Goal: Task Accomplishment & Management: Complete application form

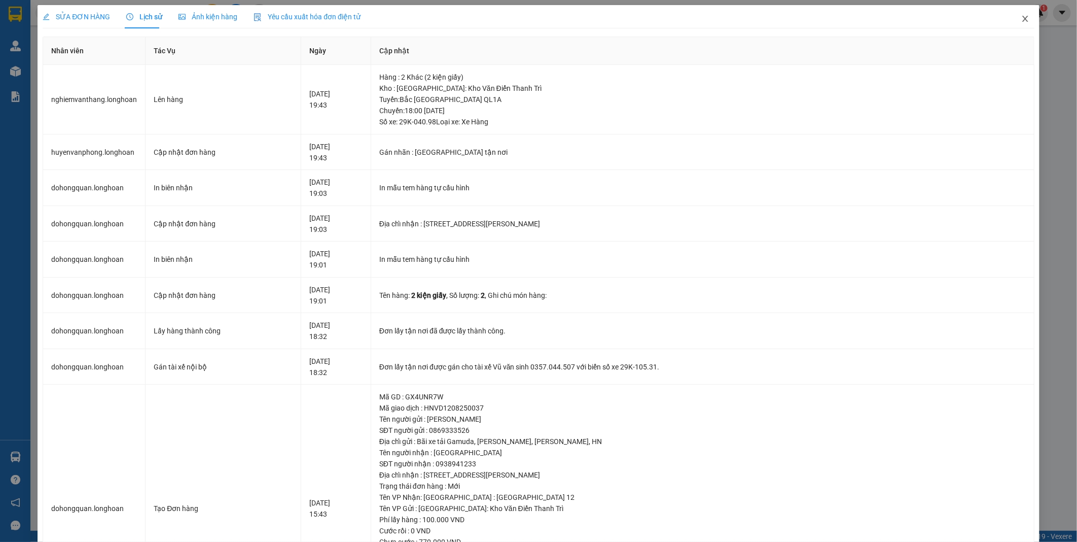
click at [518, 21] on icon "close" at bounding box center [1026, 19] width 6 height 6
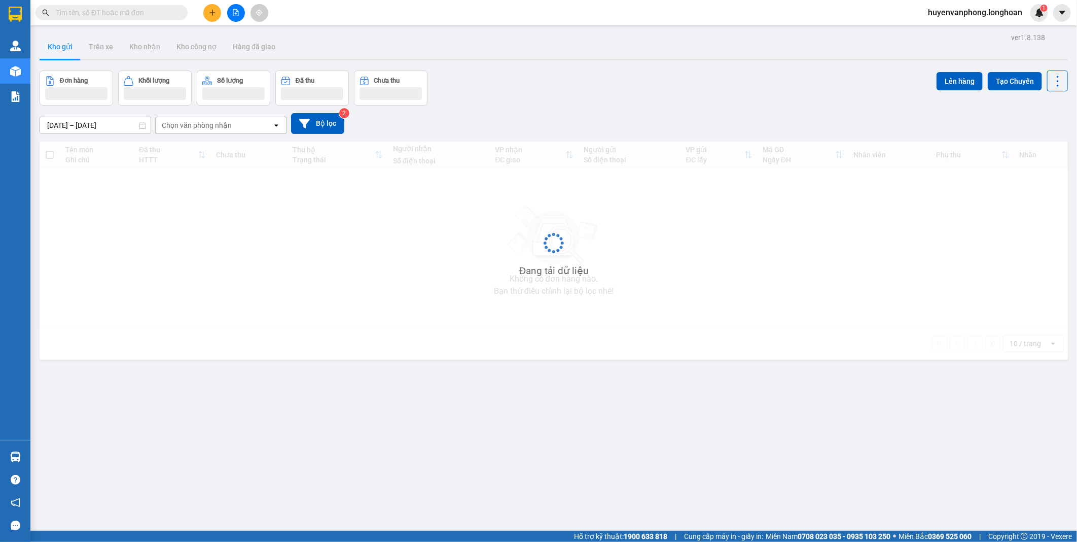
click at [109, 17] on input "text" at bounding box center [116, 12] width 120 height 11
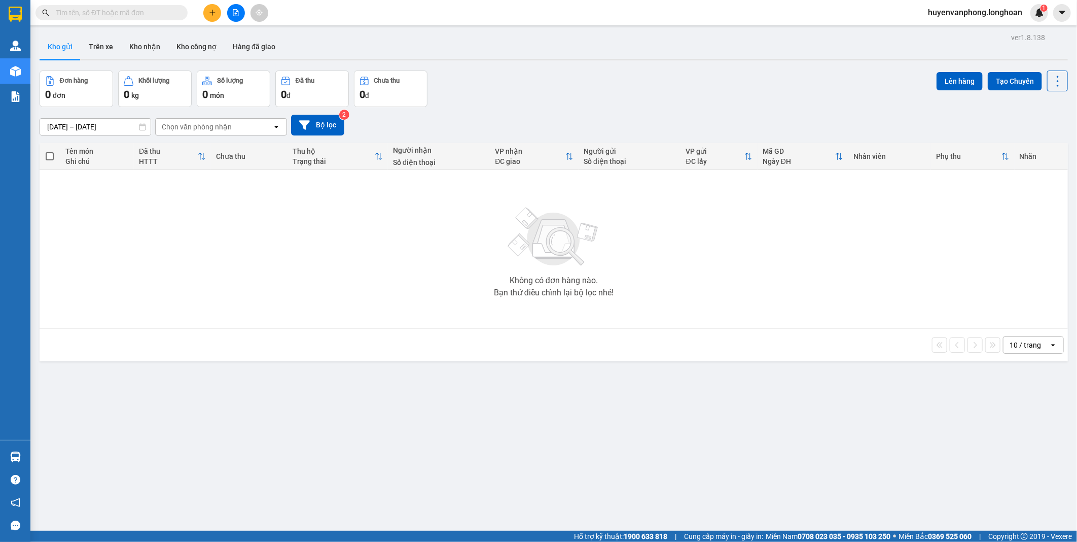
paste input "0984458084"
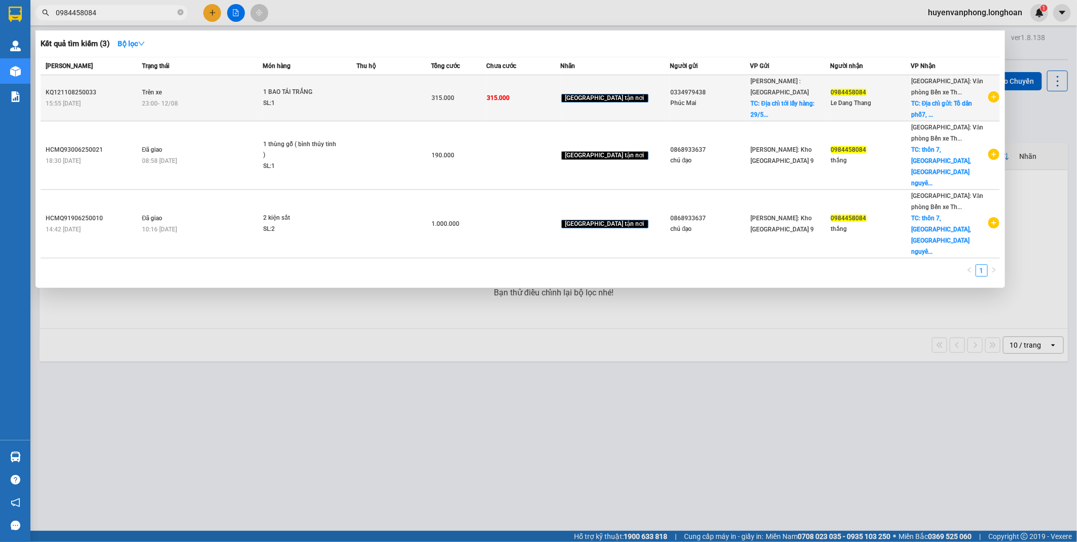
type input "0984458084"
click at [245, 93] on td "Trên xe 23:00 [DATE]" at bounding box center [201, 98] width 124 height 46
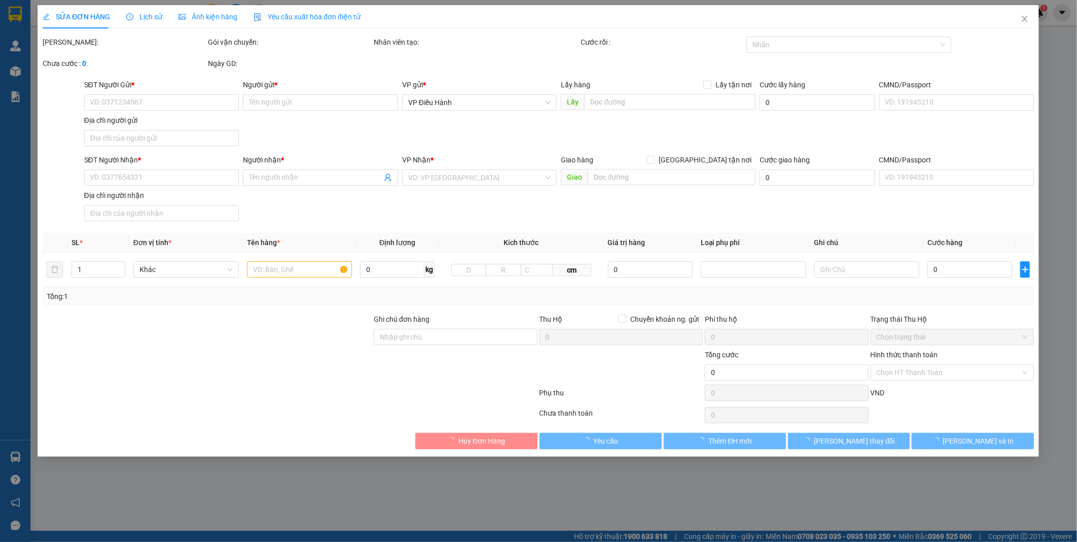
type input "0334979438"
type input "Phúc Mai"
checkbox input "true"
type input "Địa chỉ tới lấy hàng: 29/5 Đ. [GEOGRAPHIC_DATA], [GEOGRAPHIC_DATA], [GEOGRAPHIC…"
type input "0984458084"
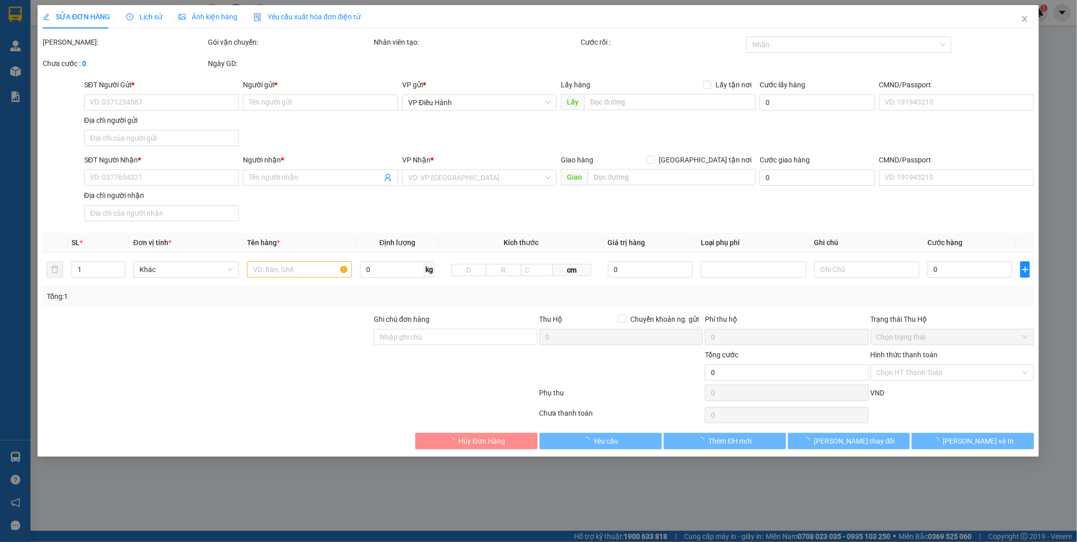
type input "Le Dang Thang"
checkbox input "true"
type input "Địa chỉ gửi: Tổ dân phố7, [GEOGRAPHIC_DATA]( [GEOGRAPHIC_DATA]), [GEOGRAPHIC_DA…"
type input "315.000"
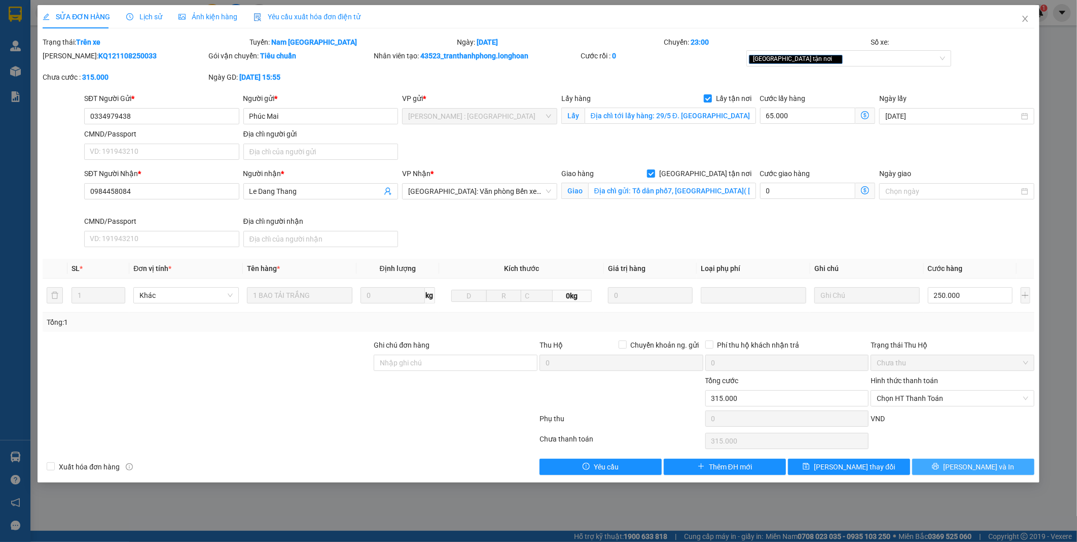
click at [939, 468] on icon "printer" at bounding box center [935, 466] width 7 height 7
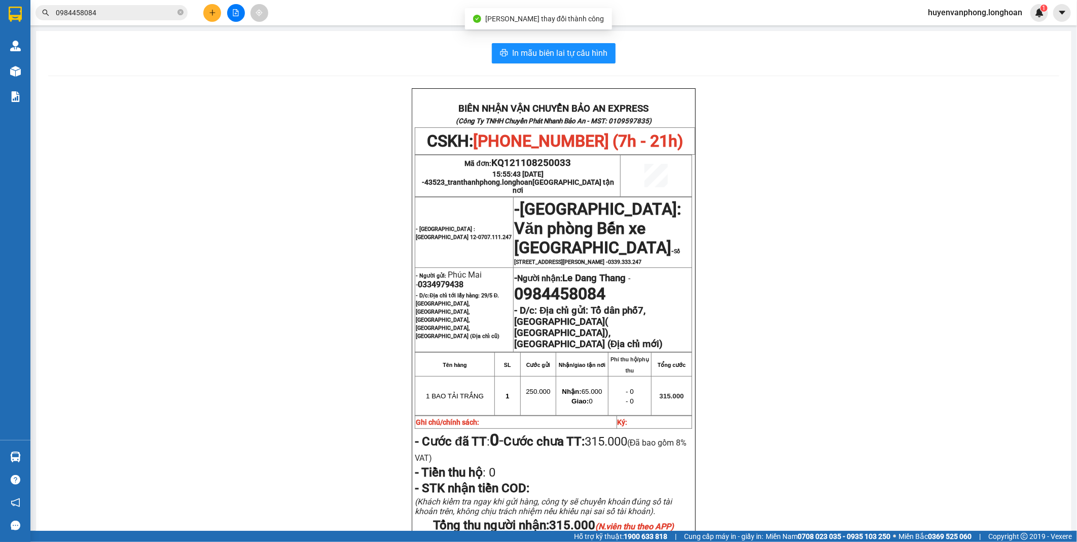
scroll to position [56, 0]
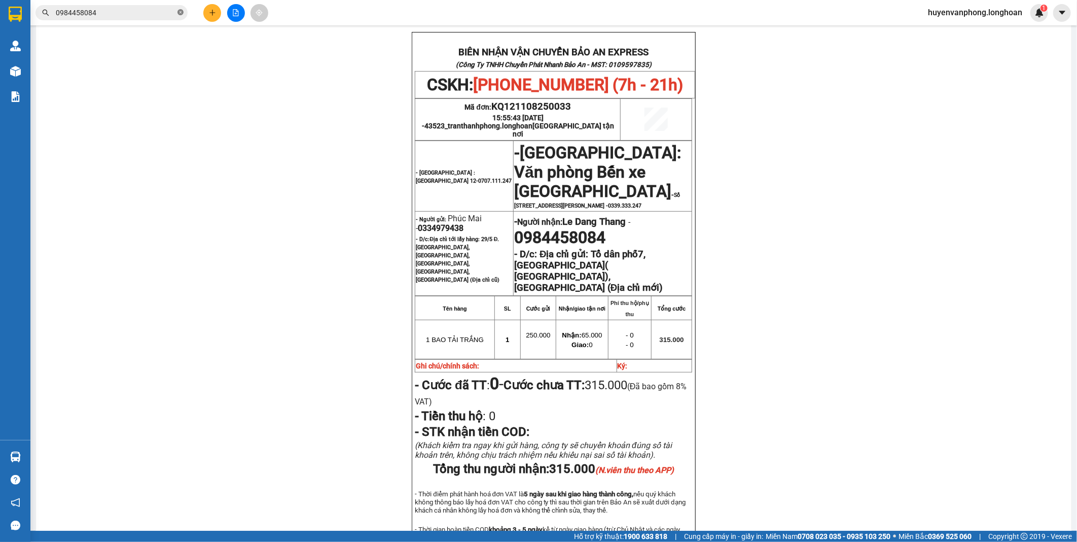
click at [181, 12] on icon "close-circle" at bounding box center [181, 12] width 6 height 6
click at [149, 12] on input "text" at bounding box center [116, 12] width 120 height 11
paste input "0979947996"
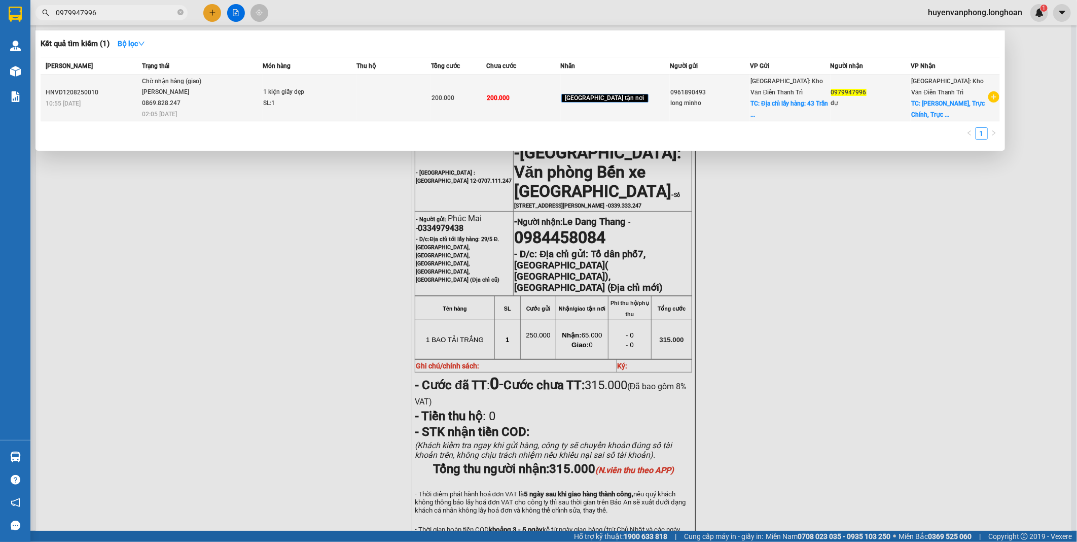
type input "0979947996"
click at [380, 109] on td at bounding box center [394, 98] width 74 height 46
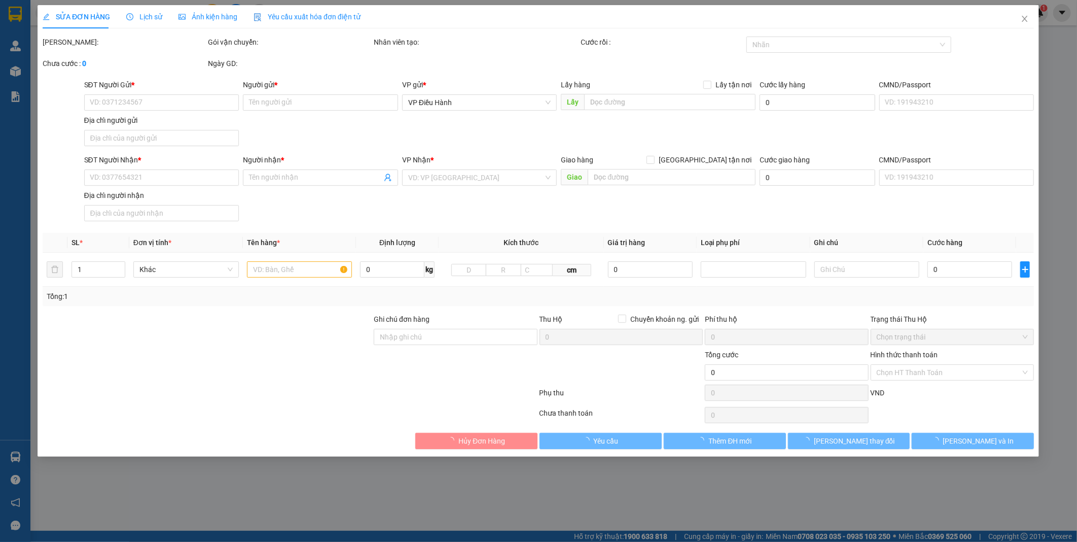
type input "0961890493"
type input "long minho"
checkbox input "true"
type input "Địa chỉ lấy hàng: [STREET_ADDRESS][PERSON_NAME]"
type input "0979947996"
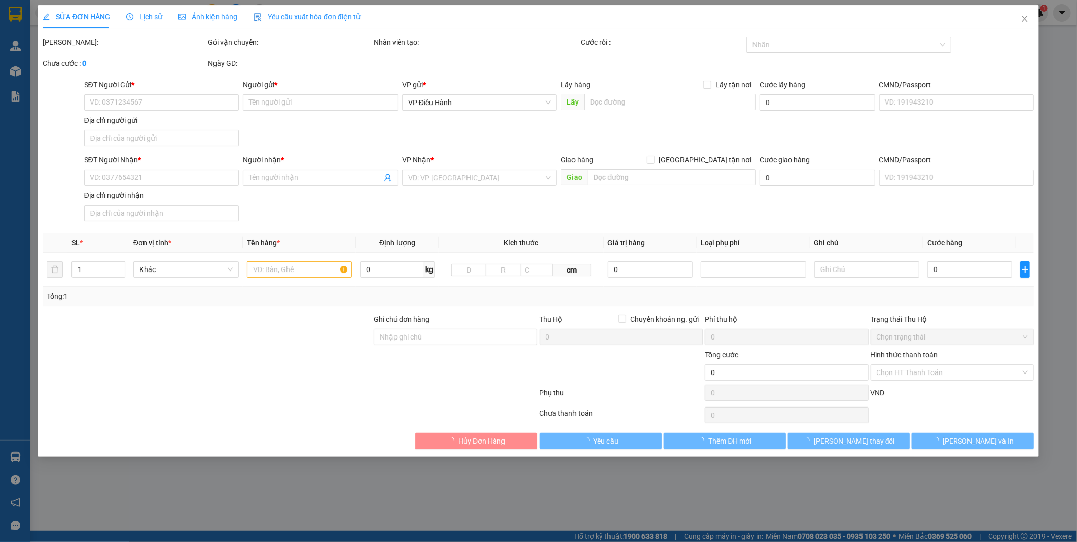
type input "dự"
checkbox input "true"
type input "An Bình, Trực Chính, [GEOGRAPHIC_DATA], [GEOGRAPHIC_DATA]"
type input "200.000"
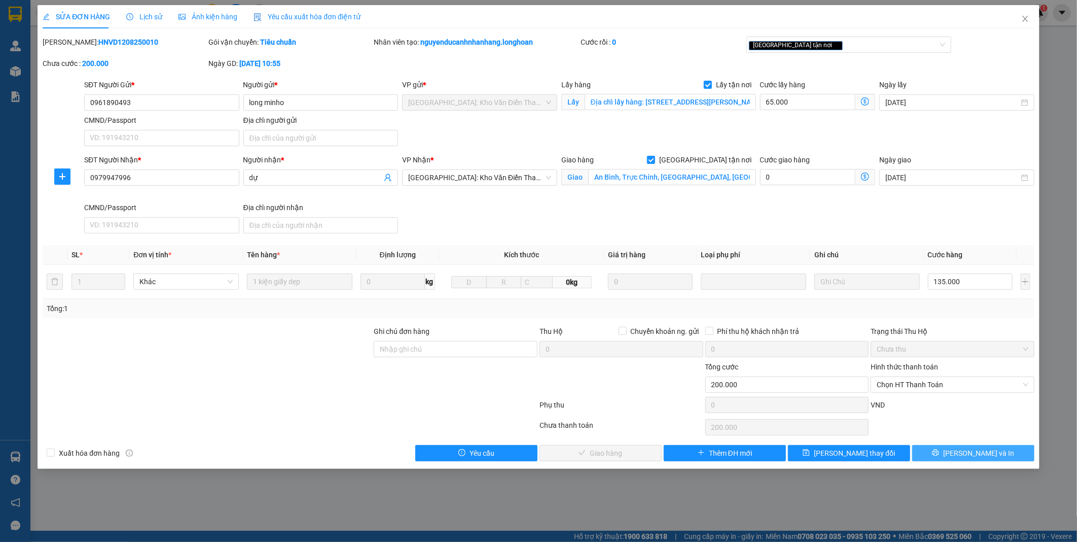
click at [963, 455] on button "[PERSON_NAME] và In" at bounding box center [974, 453] width 122 height 16
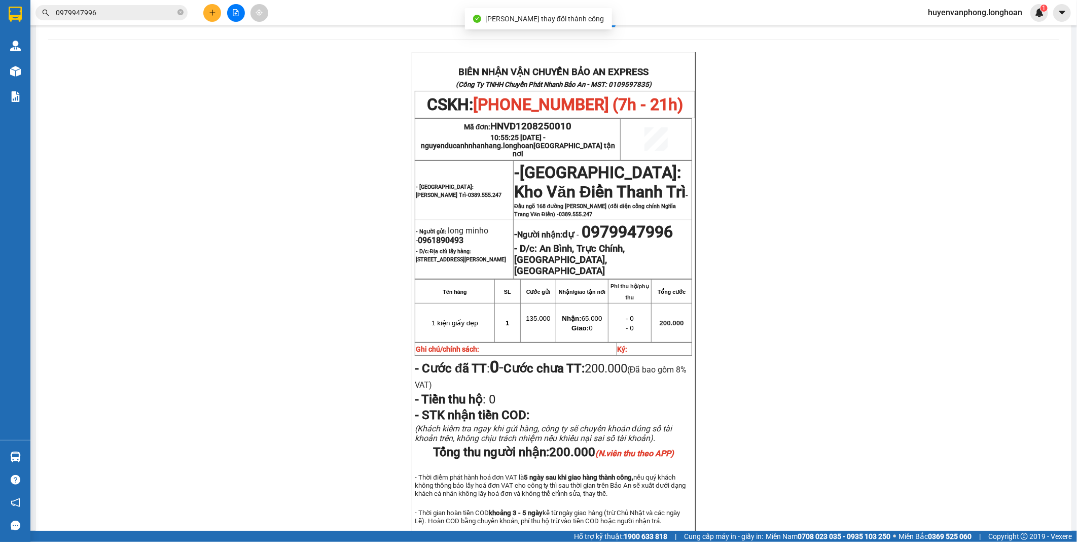
scroll to position [56, 0]
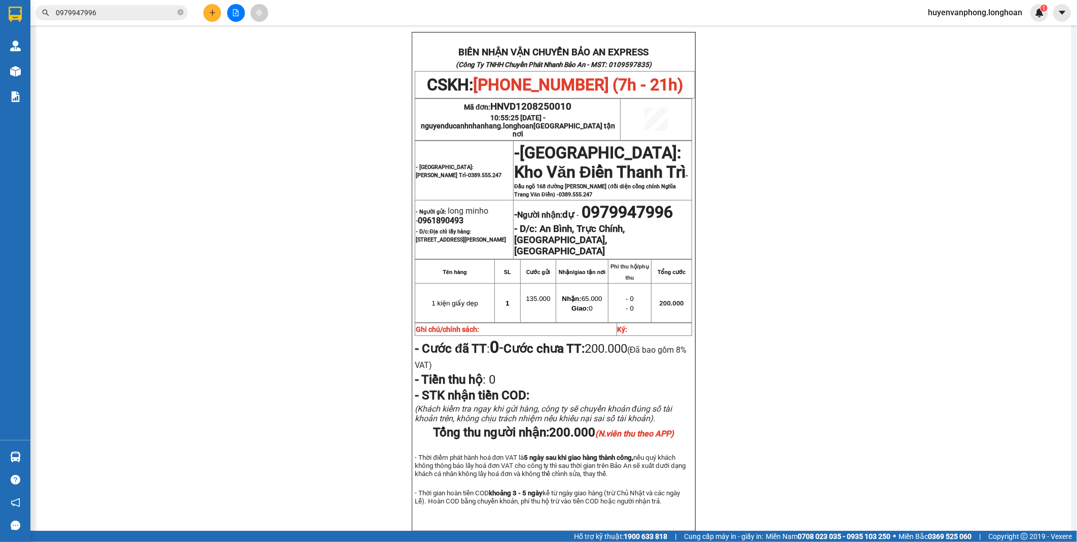
click at [122, 11] on input "0979947996" at bounding box center [116, 12] width 120 height 11
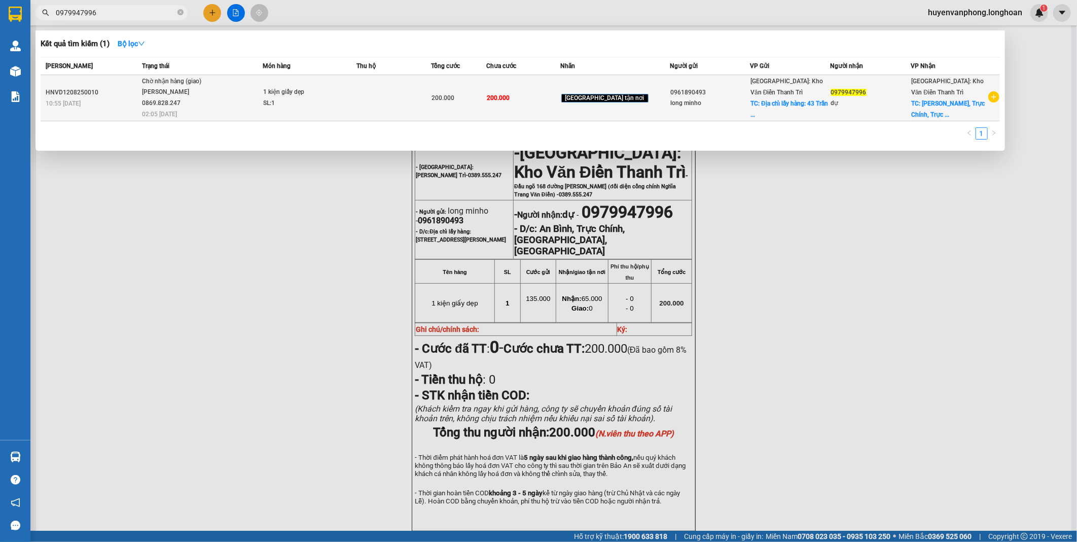
click at [239, 109] on td "Chờ nhận hàng (giao) [PERSON_NAME] 0869.828.247 02:05 [DATE]" at bounding box center [201, 98] width 124 height 46
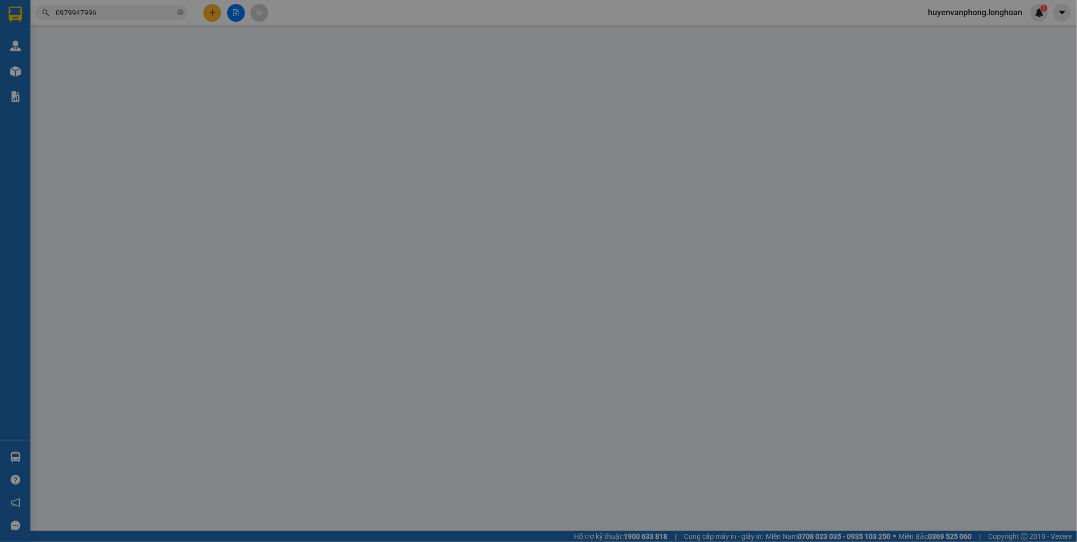
type input "0961890493"
type input "long minho"
checkbox input "true"
type input "Địa chỉ lấy hàng: [STREET_ADDRESS][PERSON_NAME]"
type input "0979947996"
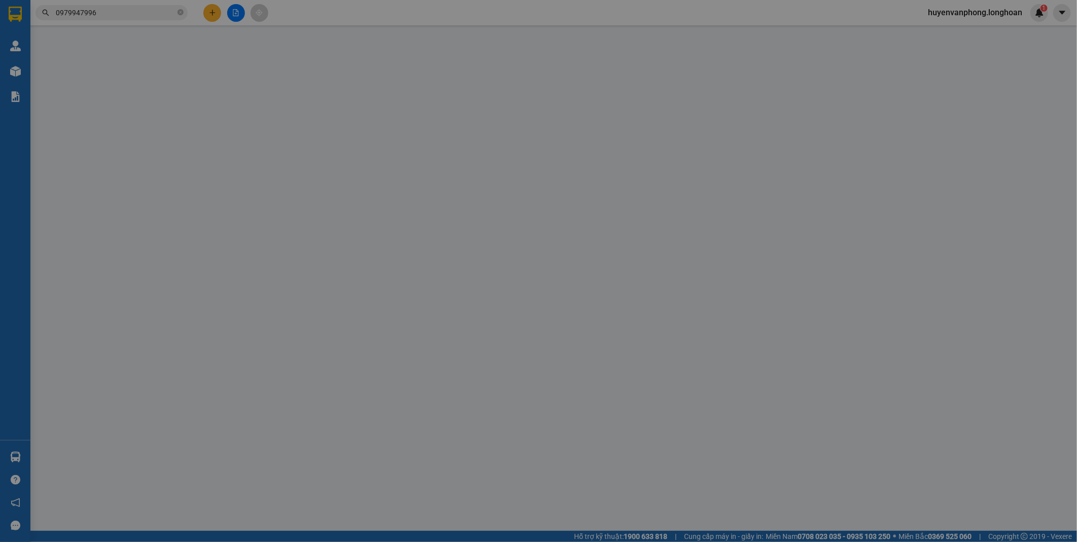
type input "dự"
checkbox input "true"
type input "An Bình, Trực Chính, [GEOGRAPHIC_DATA], [GEOGRAPHIC_DATA]"
type input "200.000"
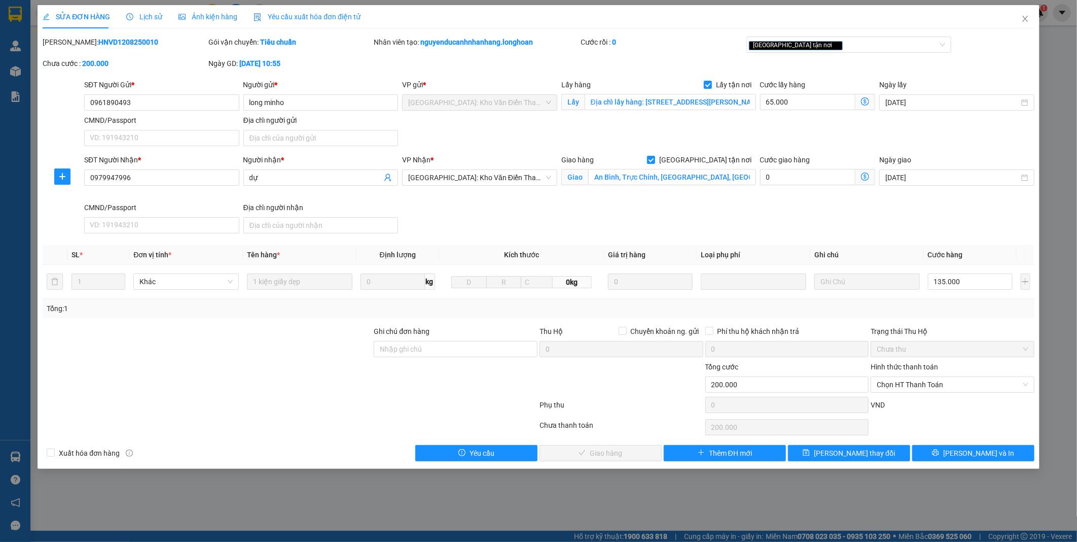
click at [138, 19] on span "Lịch sử" at bounding box center [144, 17] width 36 height 8
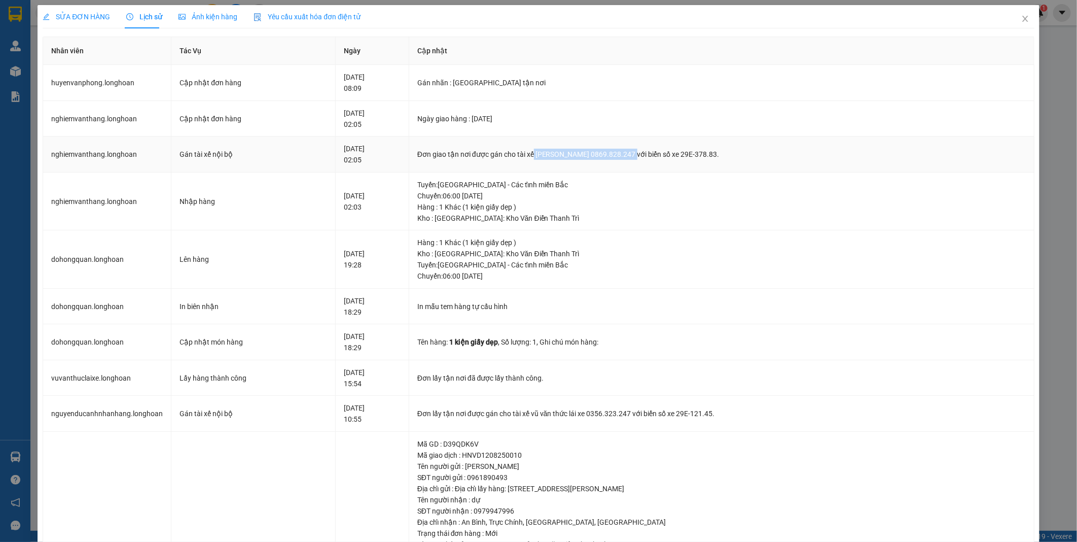
drag, startPoint x: 555, startPoint y: 156, endPoint x: 643, endPoint y: 153, distance: 88.3
click at [643, 153] on div "Đơn giao tận nơi được gán cho tài xế [PERSON_NAME] 0869.828.247 với biển số xe …" at bounding box center [721, 154] width 609 height 11
drag, startPoint x: 643, startPoint y: 153, endPoint x: 624, endPoint y: 153, distance: 19.3
copy div "[PERSON_NAME] 0869.828.247"
click at [1018, 25] on span "Close" at bounding box center [1025, 19] width 28 height 28
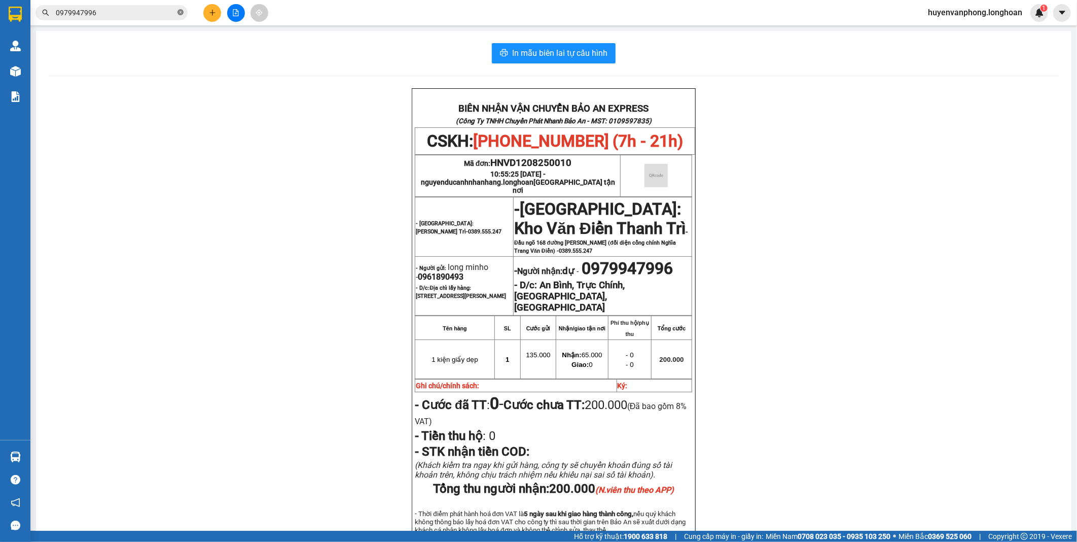
drag, startPoint x: 180, startPoint y: 14, endPoint x: 162, endPoint y: 14, distance: 17.8
click at [179, 14] on icon "close-circle" at bounding box center [181, 12] width 6 height 6
click at [117, 14] on input "text" at bounding box center [116, 12] width 120 height 11
paste input "0399047926"
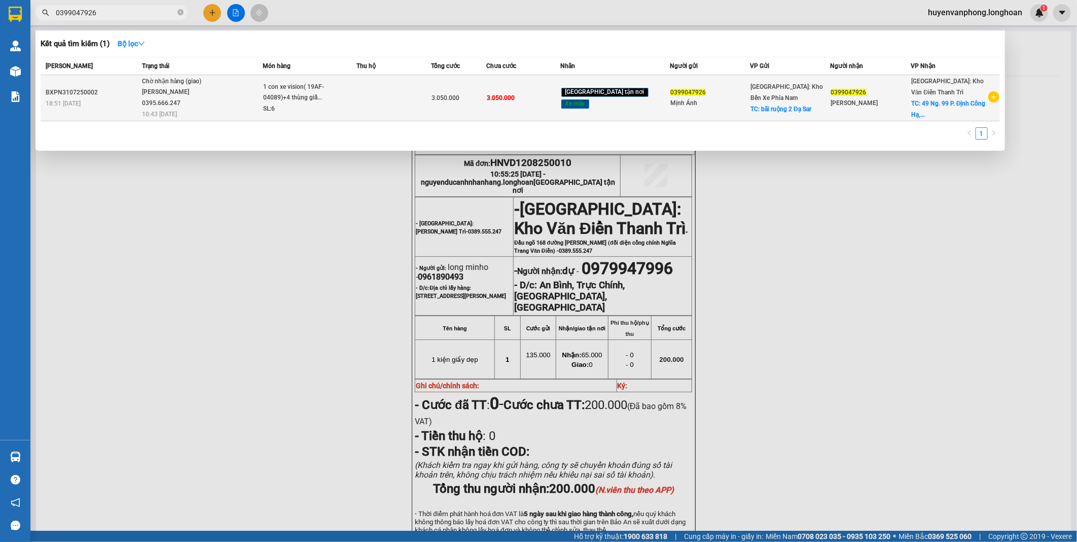
type input "0399047926"
click at [339, 93] on div "1 con xe vision( 19AF-04089)+4 thùng giấ..." at bounding box center [301, 93] width 76 height 22
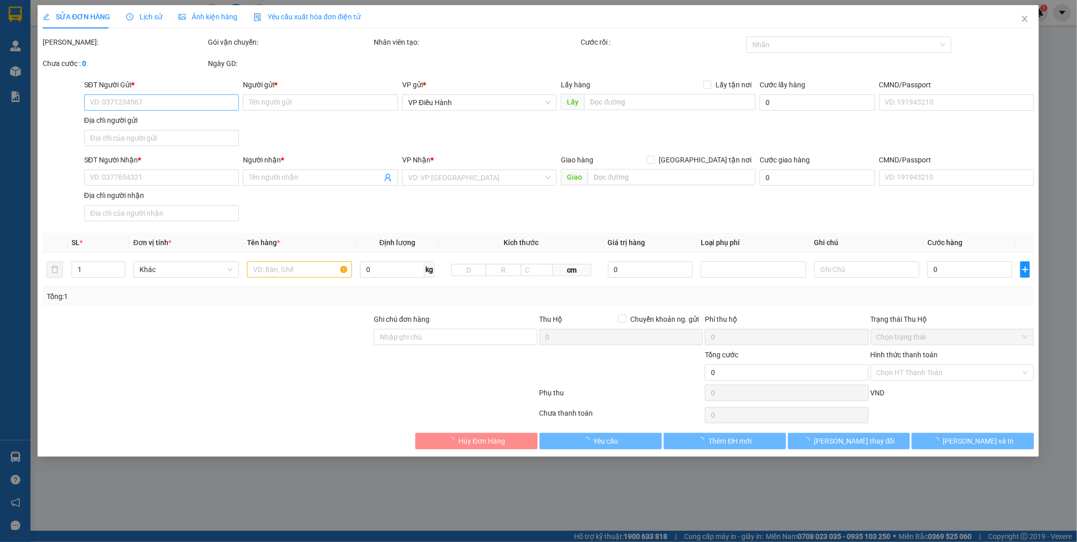
type input "0399047926"
type input "Mịnh Ánh"
checkbox input "true"
type input "bãi ruộng 2 [GEOGRAPHIC_DATA]"
type input "0399047926"
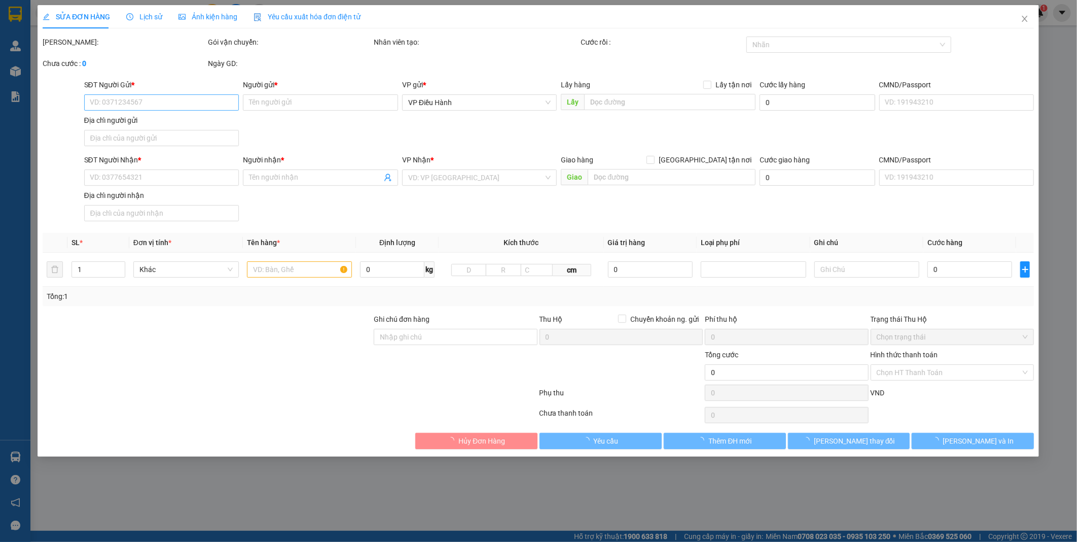
type input "[PERSON_NAME]"
checkbox input "true"
type input "49 Ng. 99 P. Định Công Hạ, Định Công Thượng, [GEOGRAPHIC_DATA], [GEOGRAPHIC_DAT…"
type input "1 CHÌA KHOÁ + KO CAVAT"
type input "3.050.000"
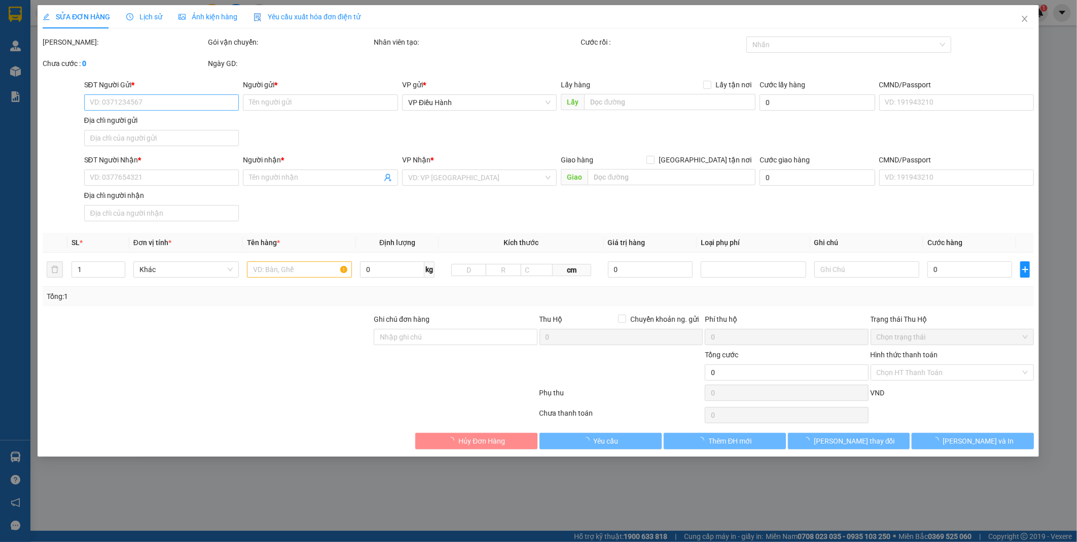
type input "3.050.000"
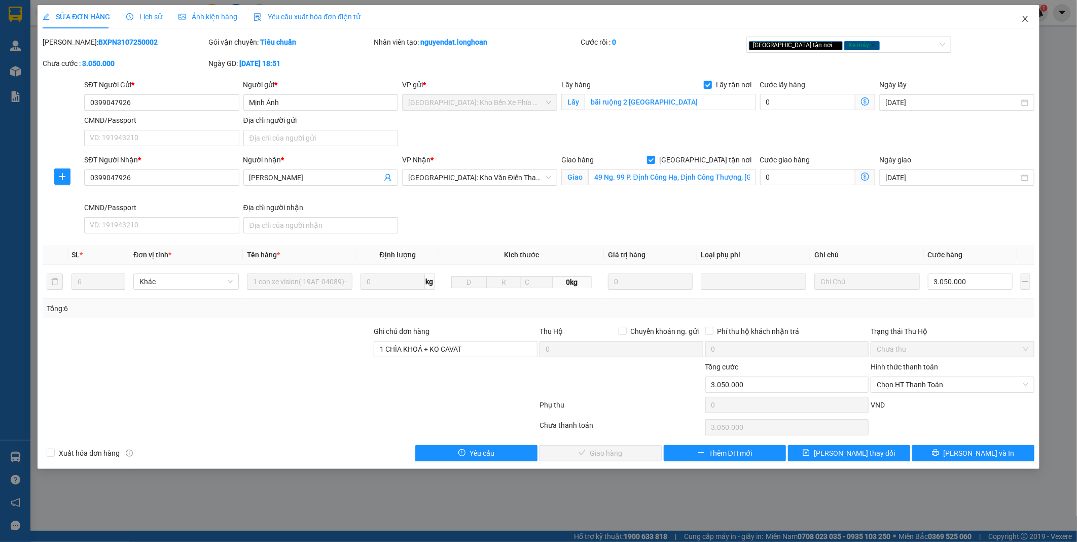
click at [1024, 21] on icon "close" at bounding box center [1026, 19] width 8 height 8
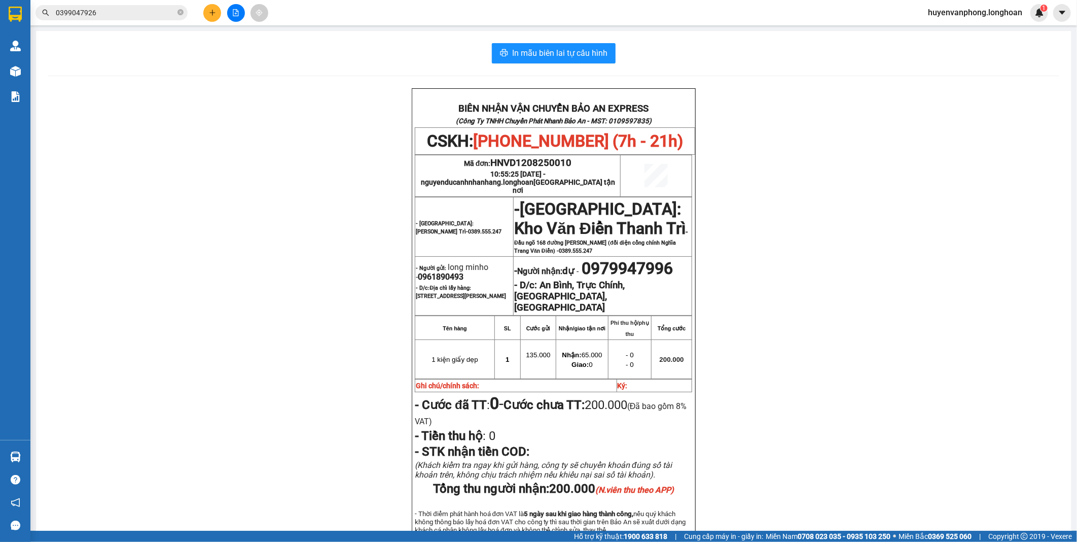
click at [108, 18] on input "0399047926" at bounding box center [116, 12] width 120 height 11
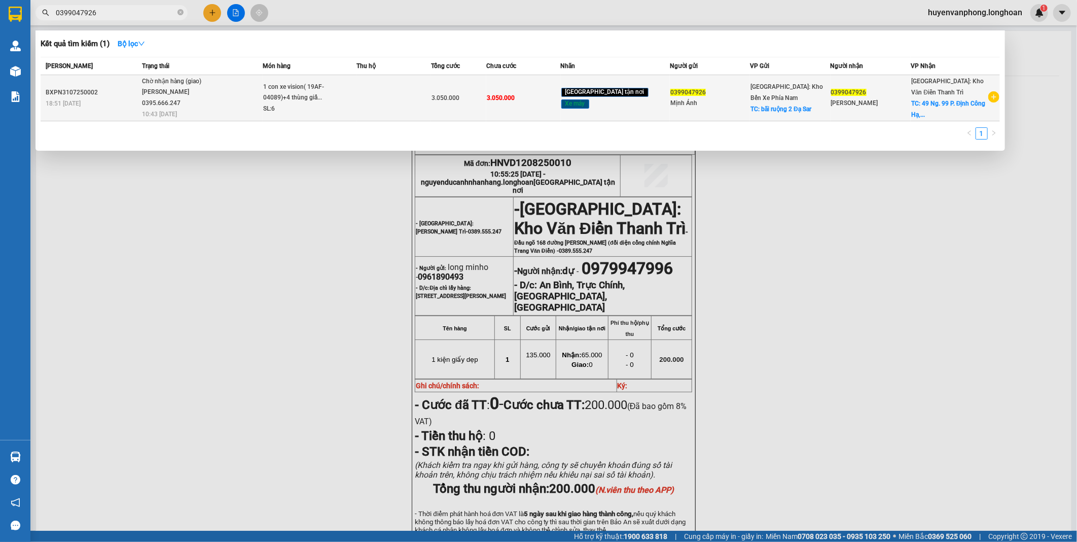
click at [293, 108] on div "SL: 6" at bounding box center [301, 108] width 76 height 11
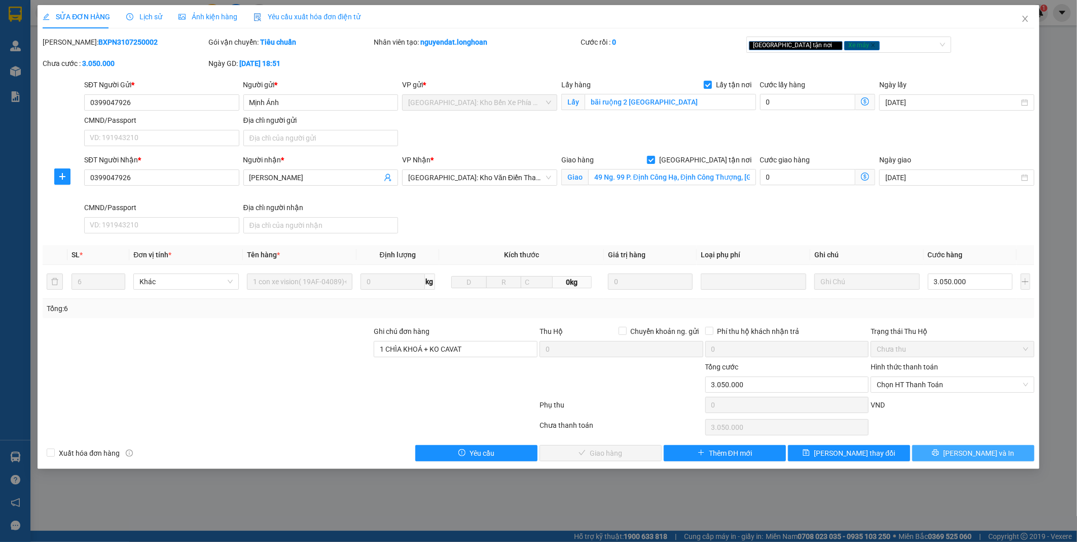
click at [977, 451] on span "[PERSON_NAME] và In" at bounding box center [979, 452] width 71 height 11
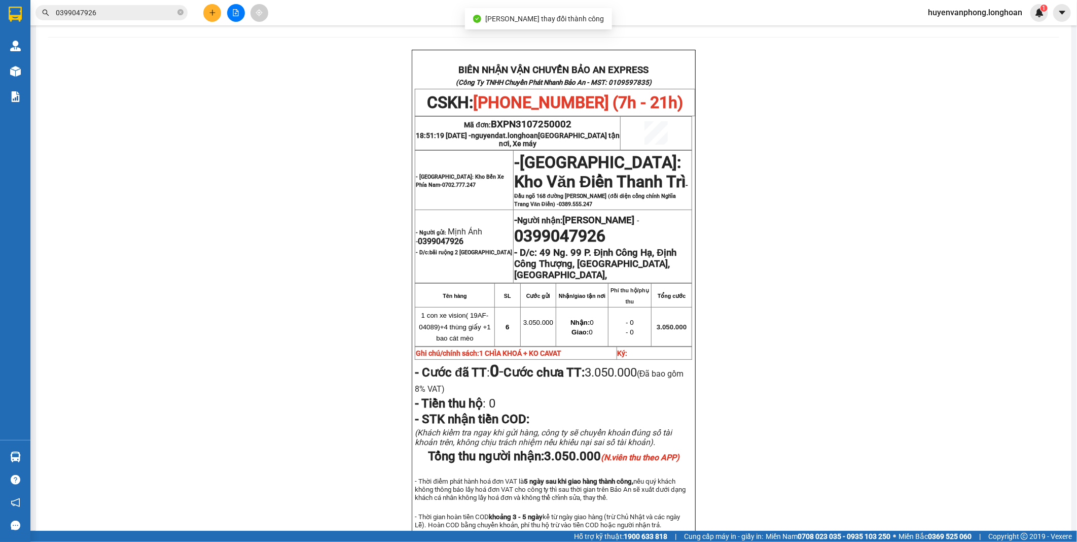
scroll to position [56, 0]
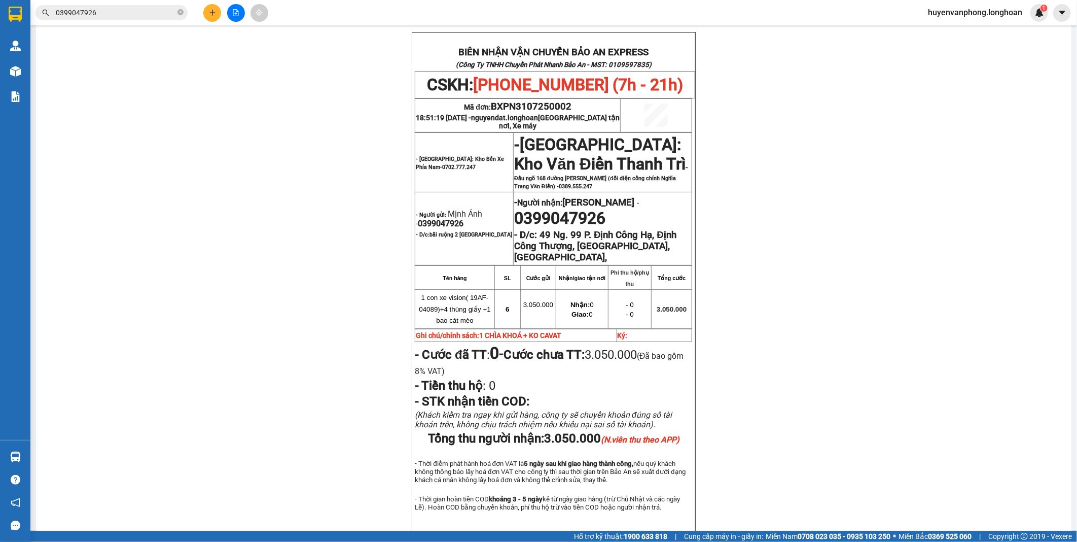
click at [103, 11] on input "0399047926" at bounding box center [116, 12] width 120 height 11
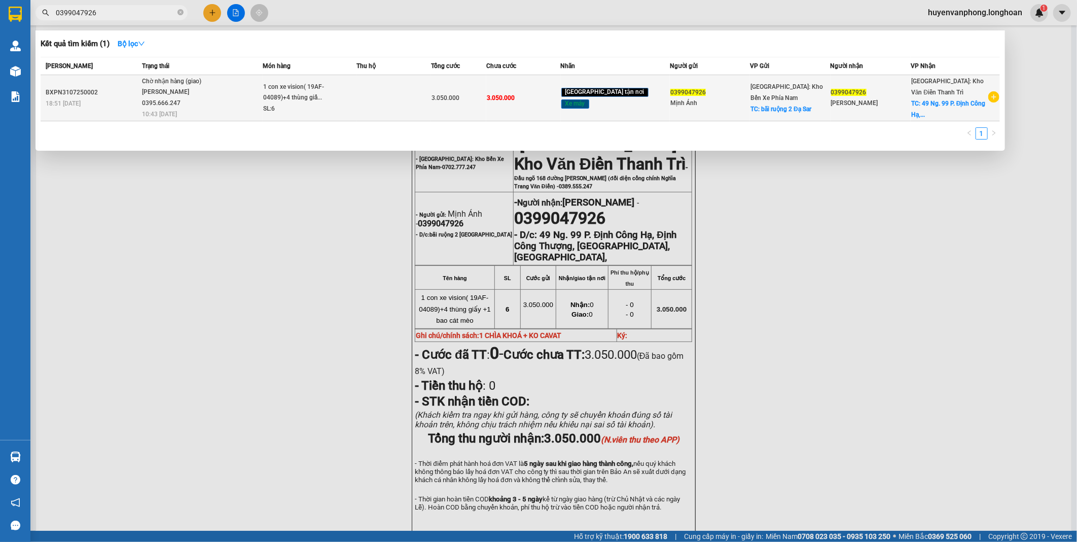
click at [212, 117] on td "Chờ nhận hàng (giao) [PERSON_NAME] 0395.666.247 10:43 [DATE]" at bounding box center [201, 98] width 124 height 46
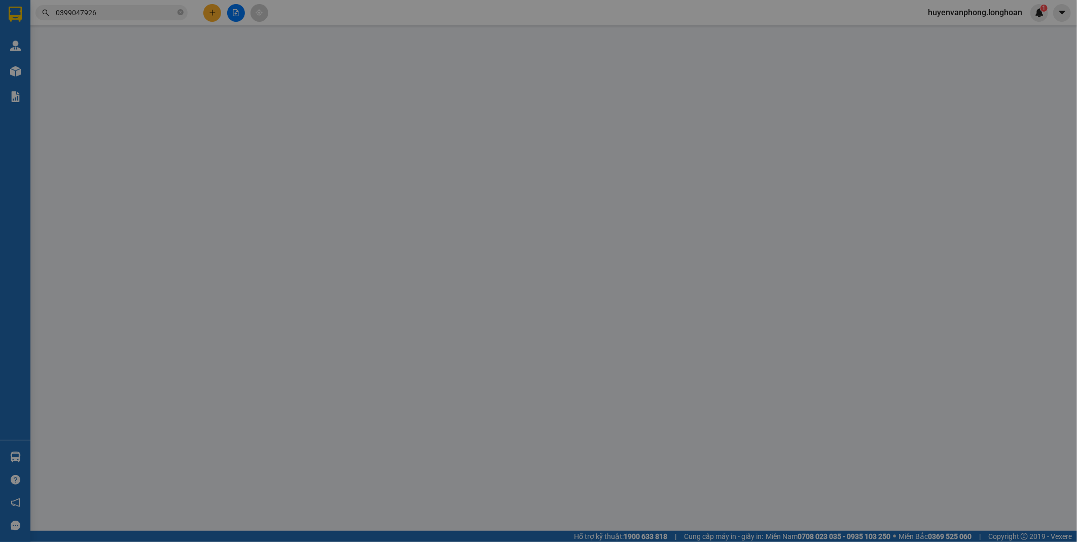
type input "0399047926"
type input "Mịnh Ánh"
checkbox input "true"
type input "bãi ruộng 2 [GEOGRAPHIC_DATA]"
type input "0399047926"
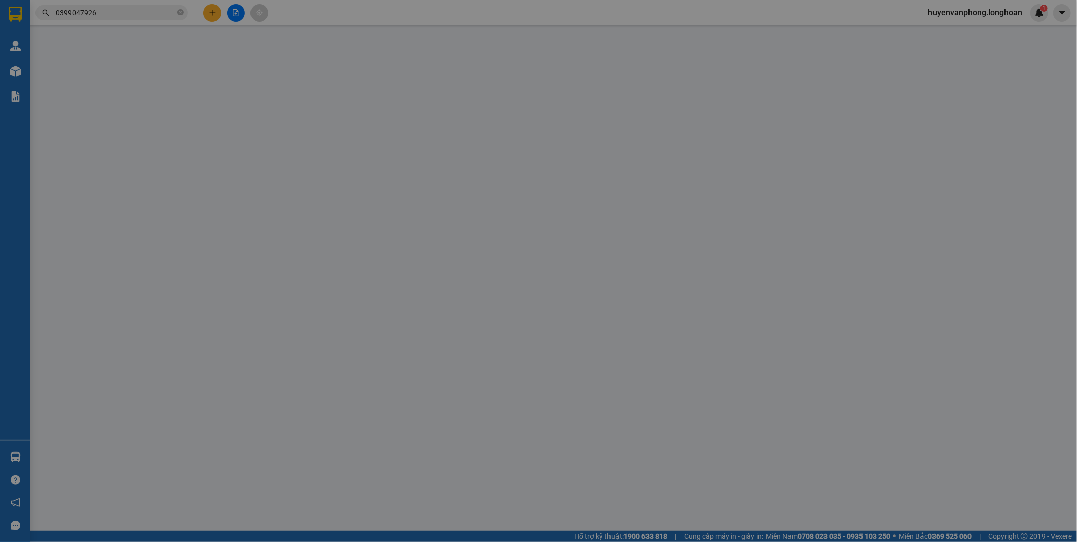
type input "[PERSON_NAME]"
checkbox input "true"
type input "49 Ng. 99 P. Định Công Hạ, Định Công Thượng, [GEOGRAPHIC_DATA], [GEOGRAPHIC_DAT…"
type input "1 CHÌA KHOÁ + KO CAVAT"
type input "3.050.000"
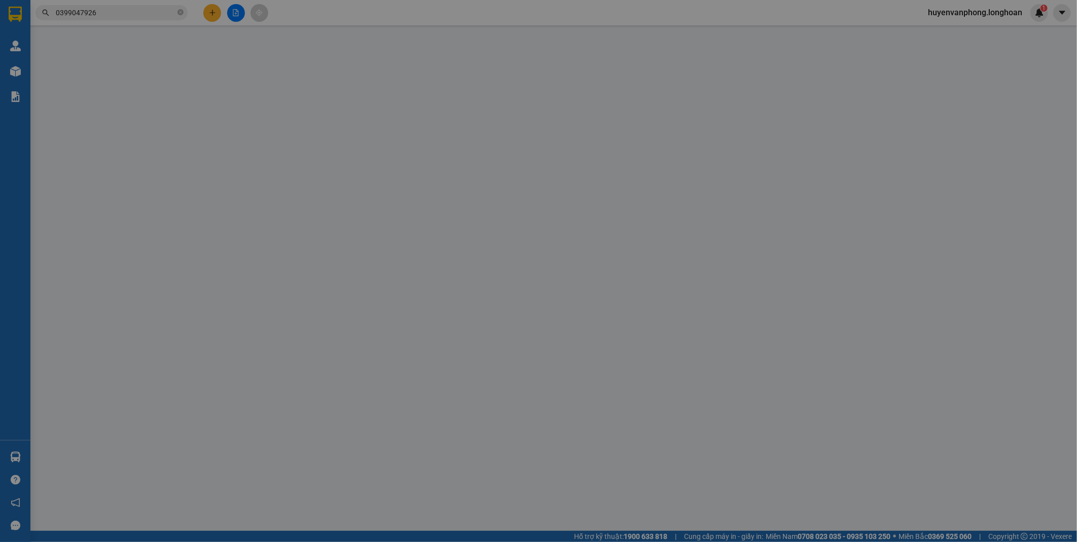
type input "3.050.000"
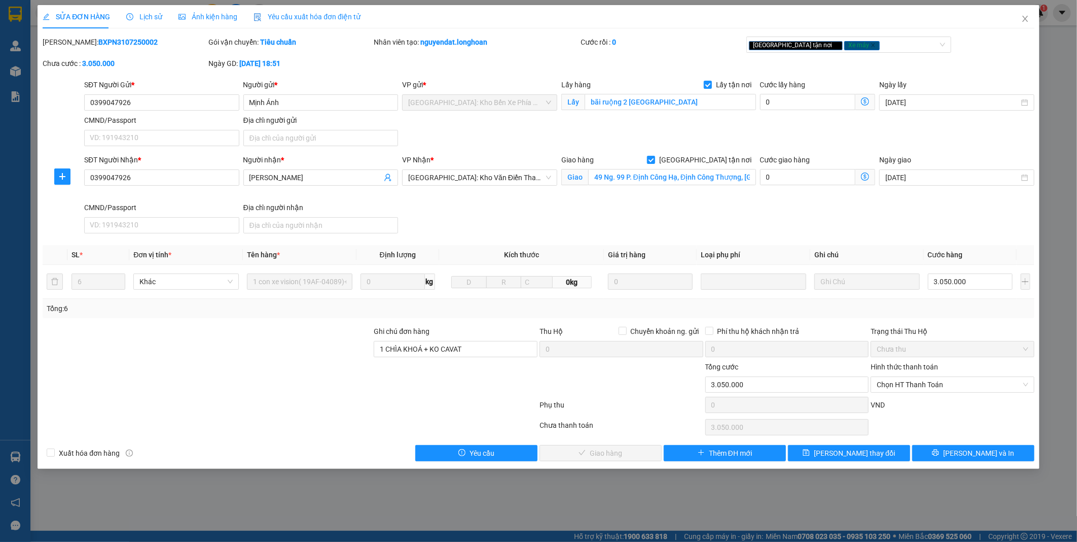
click at [135, 18] on span "Lịch sử" at bounding box center [144, 17] width 36 height 8
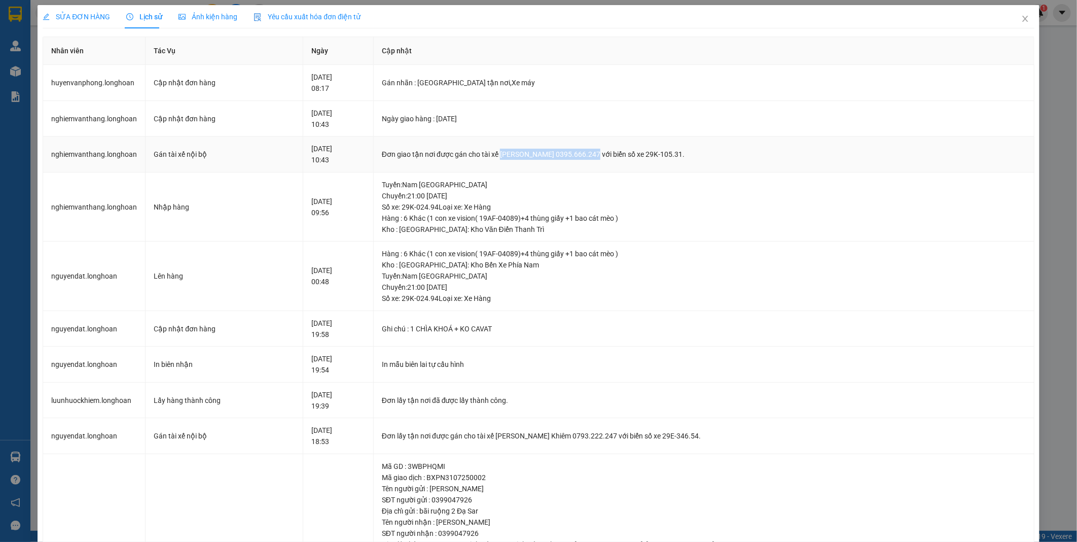
drag, startPoint x: 523, startPoint y: 154, endPoint x: 614, endPoint y: 156, distance: 90.8
click at [614, 156] on div "Đơn giao tận nơi được gán cho tài xế [PERSON_NAME] 0395.666.247 với biển số xe …" at bounding box center [704, 154] width 644 height 11
drag, startPoint x: 614, startPoint y: 156, endPoint x: 603, endPoint y: 155, distance: 11.2
copy div "[PERSON_NAME] 0395.666.247"
click at [80, 13] on span "SỬA ĐƠN HÀNG" at bounding box center [76, 17] width 67 height 8
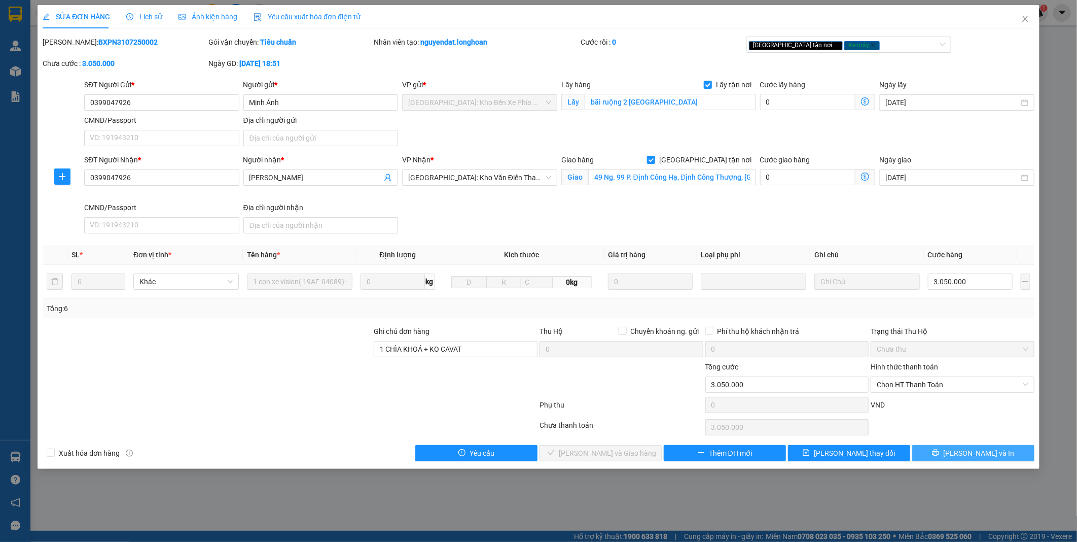
click at [942, 457] on button "[PERSON_NAME] và In" at bounding box center [974, 453] width 122 height 16
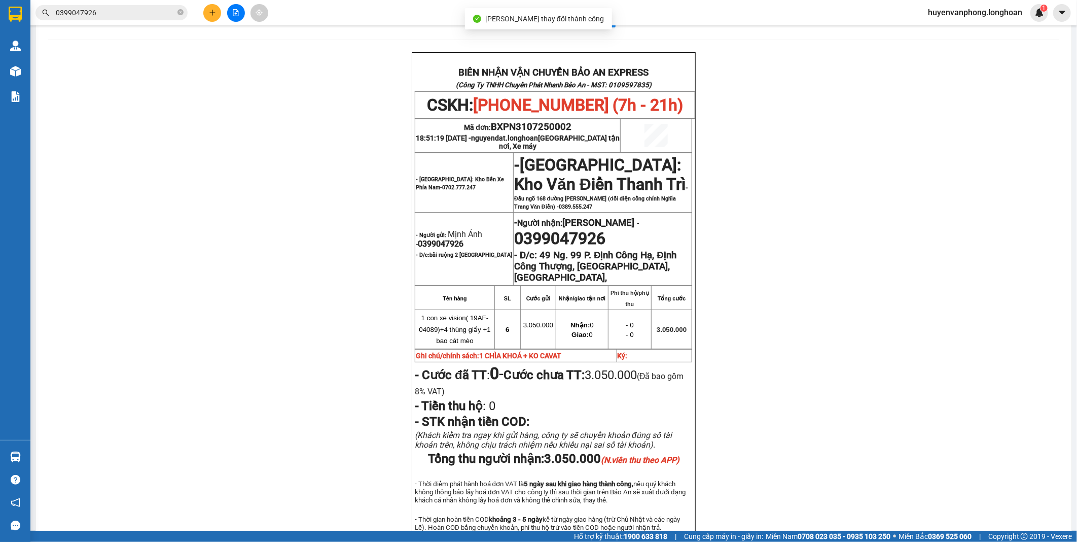
scroll to position [56, 0]
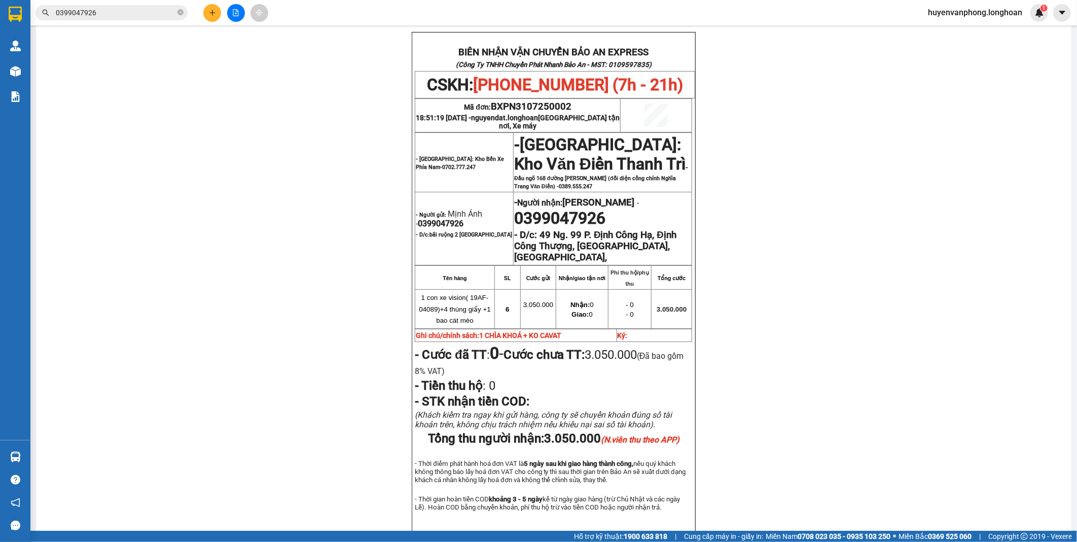
click at [161, 13] on input "0399047926" at bounding box center [116, 12] width 120 height 11
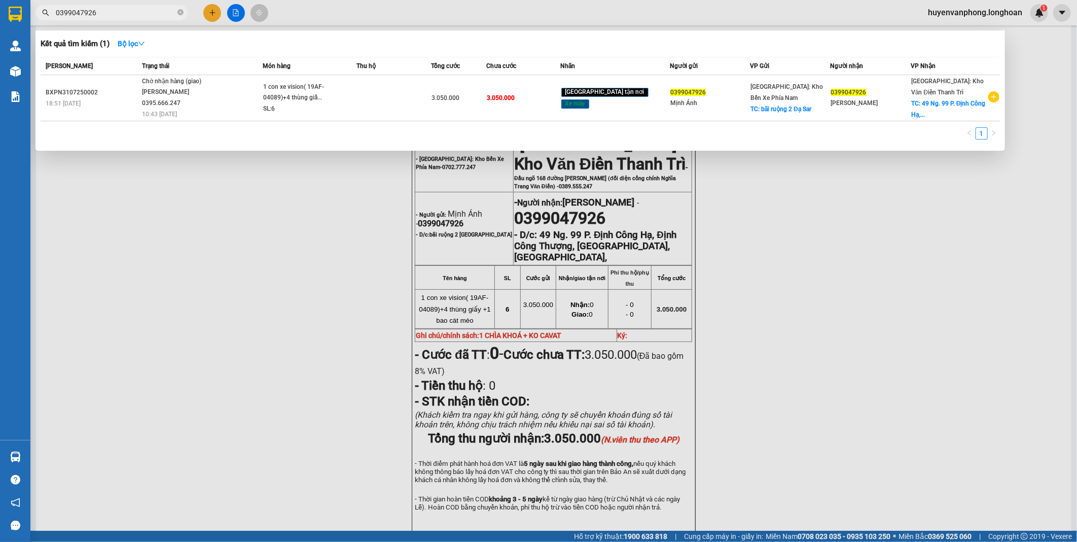
click at [163, 13] on input "0399047926" at bounding box center [116, 12] width 120 height 11
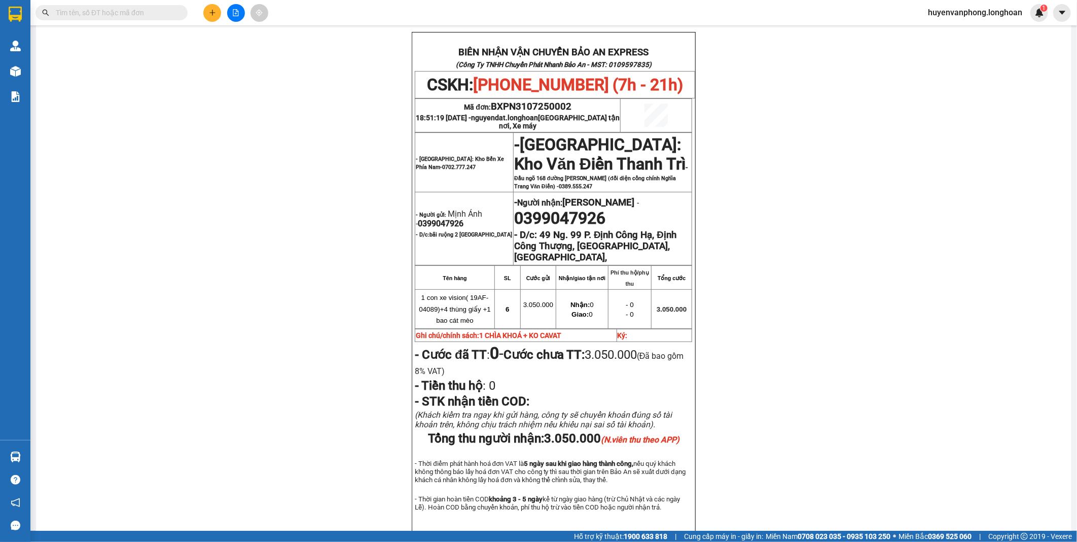
paste input "0965670273"
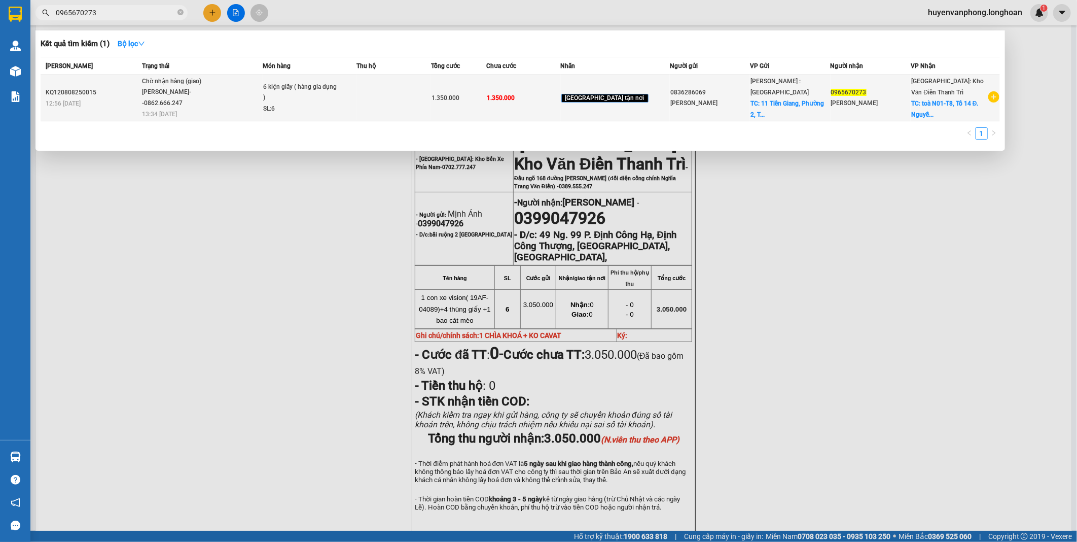
type input "0965670273"
click at [323, 105] on div "SL: 6" at bounding box center [301, 108] width 76 height 11
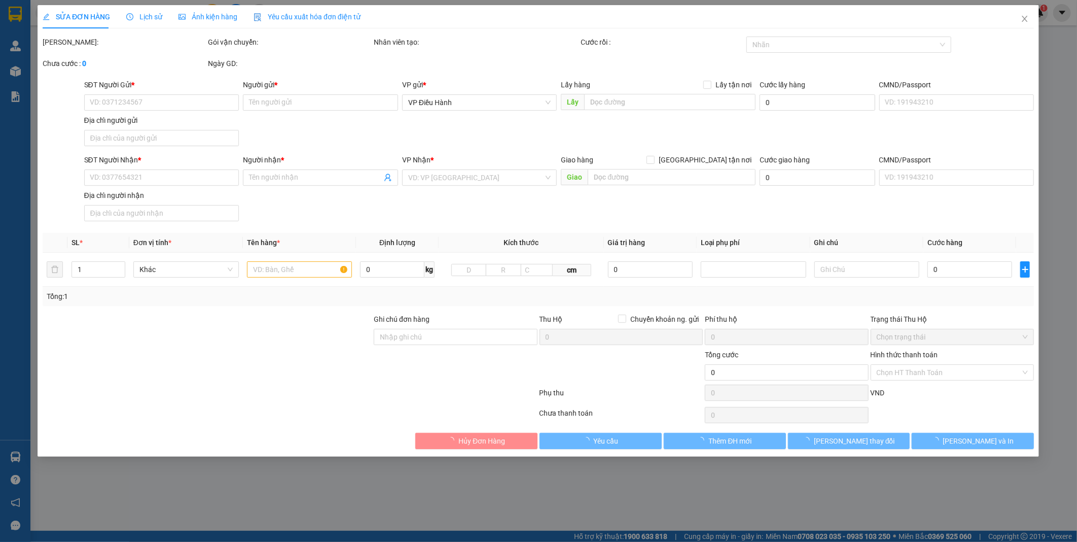
type input "0836286069"
type input "[PERSON_NAME]"
checkbox input "true"
type input "[GEOGRAPHIC_DATA], [GEOGRAPHIC_DATA], [GEOGRAPHIC_DATA], [GEOGRAPHIC_DATA]"
type input "0965670273"
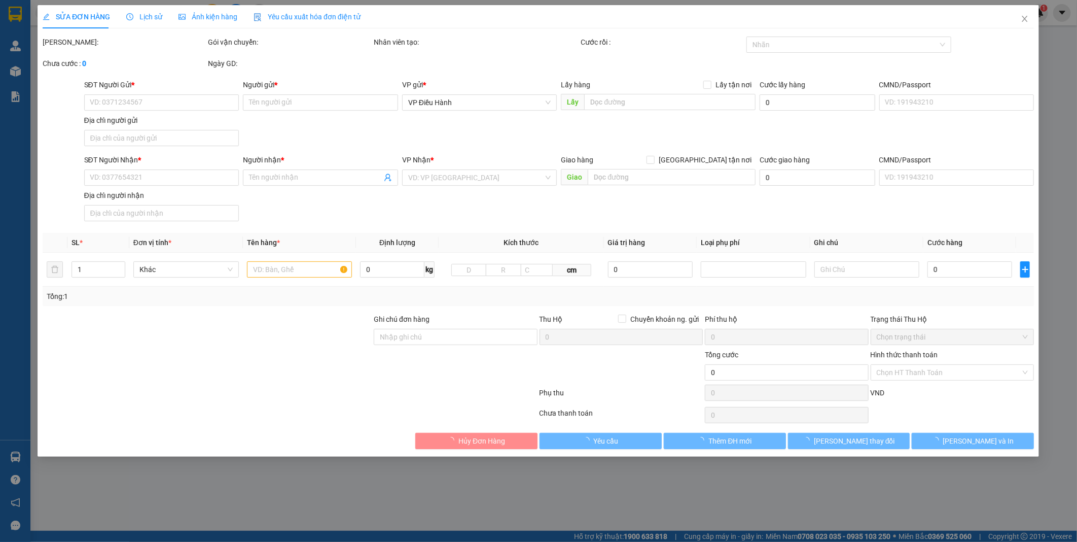
type input "[PERSON_NAME]"
checkbox input "true"
type input "toà N01-T8, Tổ 14 Đ. [PERSON_NAME], [GEOGRAPHIC_DATA], [GEOGRAPHIC_DATA], [GEOG…"
type input "NHẬN THEO KIỆN - GIAO NGUYÊN KIỆN"
type input "1.350.000"
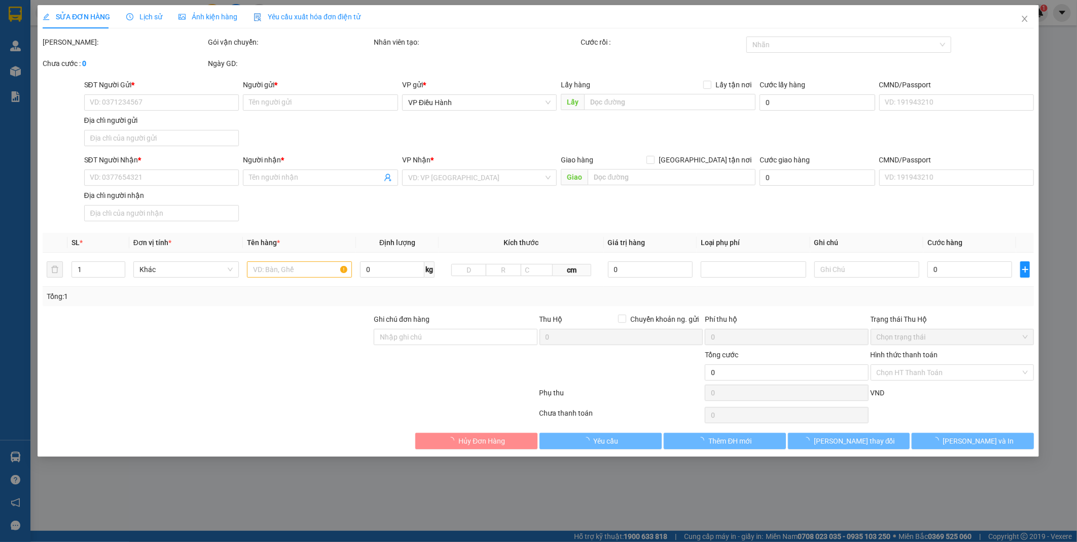
type input "1.350.000"
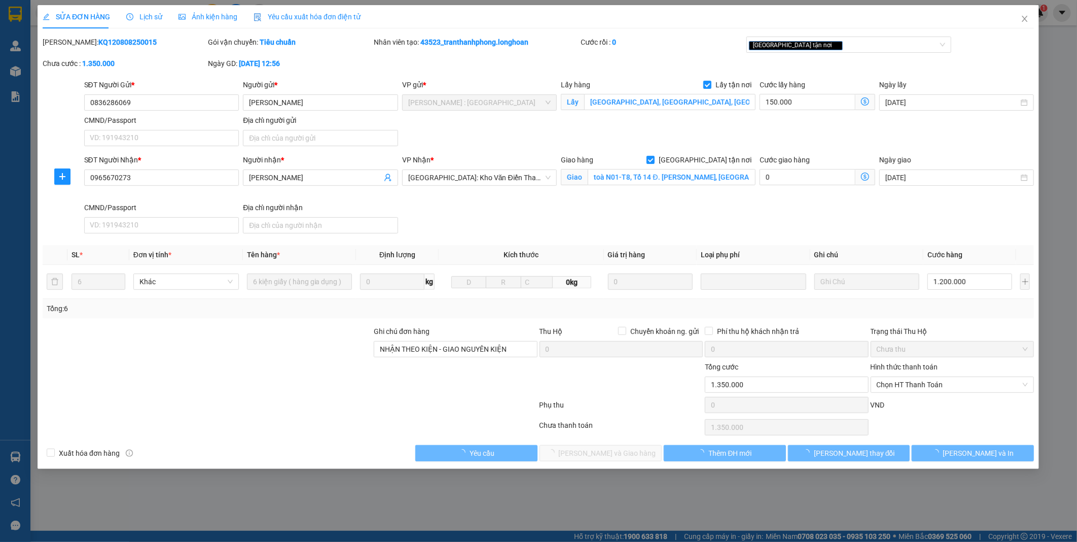
click at [138, 13] on span "Lịch sử" at bounding box center [144, 17] width 36 height 8
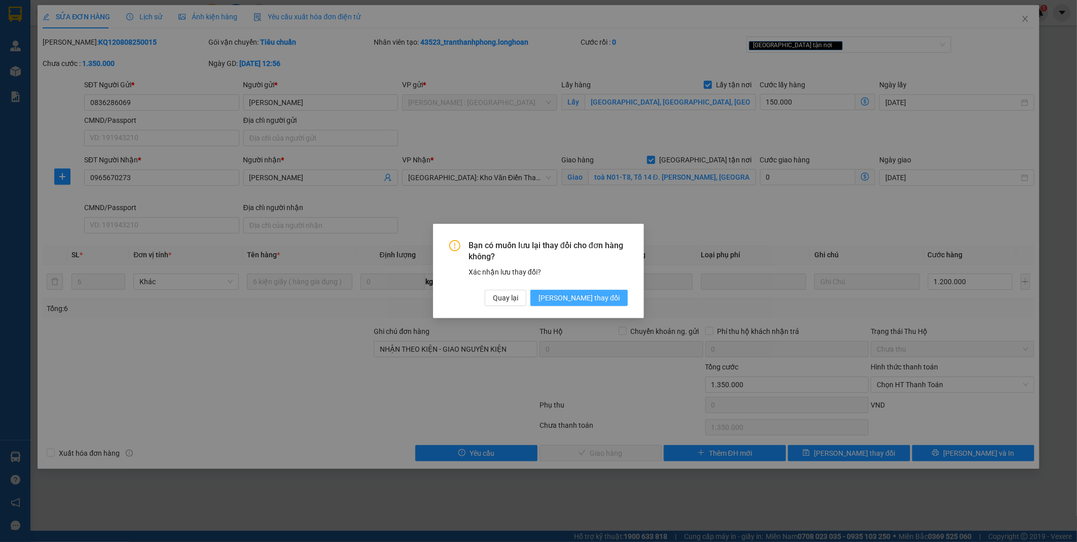
click at [611, 292] on button "[PERSON_NAME] thay đổi" at bounding box center [579, 298] width 97 height 16
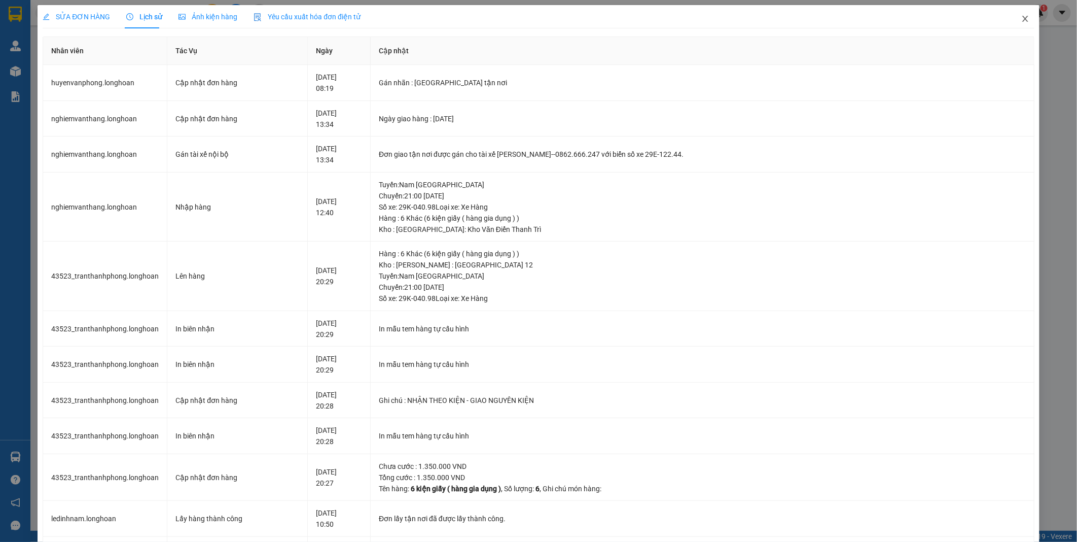
click at [1023, 19] on icon "close" at bounding box center [1026, 19] width 6 height 6
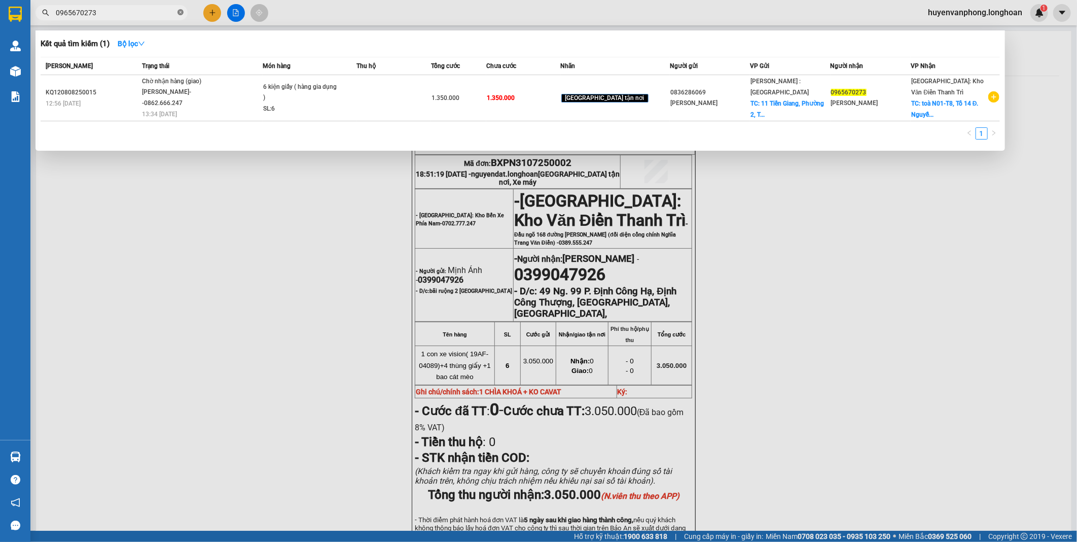
click at [180, 10] on icon "close-circle" at bounding box center [181, 12] width 6 height 6
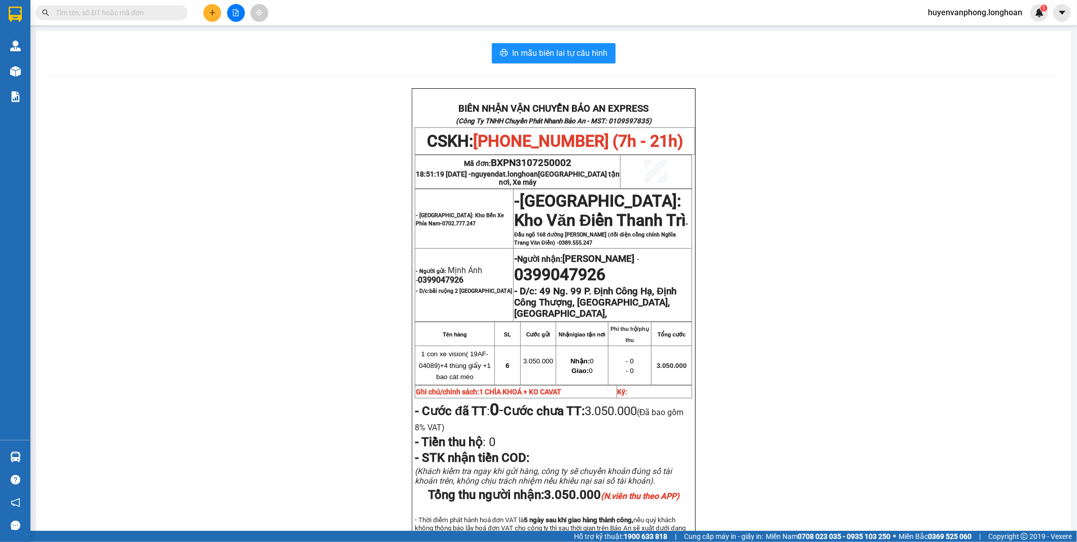
click at [154, 11] on input "text" at bounding box center [116, 12] width 120 height 11
paste input "0966093911"
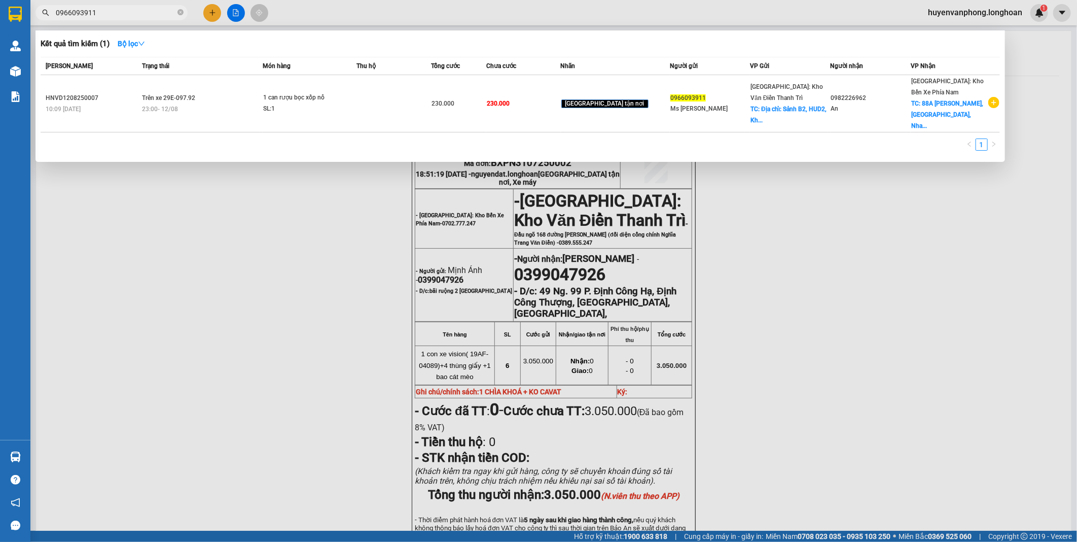
type input "0966093911"
drag, startPoint x: 181, startPoint y: 13, endPoint x: 108, endPoint y: 13, distance: 73.6
click at [176, 13] on span "0966093911" at bounding box center [112, 12] width 152 height 15
click at [107, 13] on input "0966093911" at bounding box center [116, 12] width 120 height 11
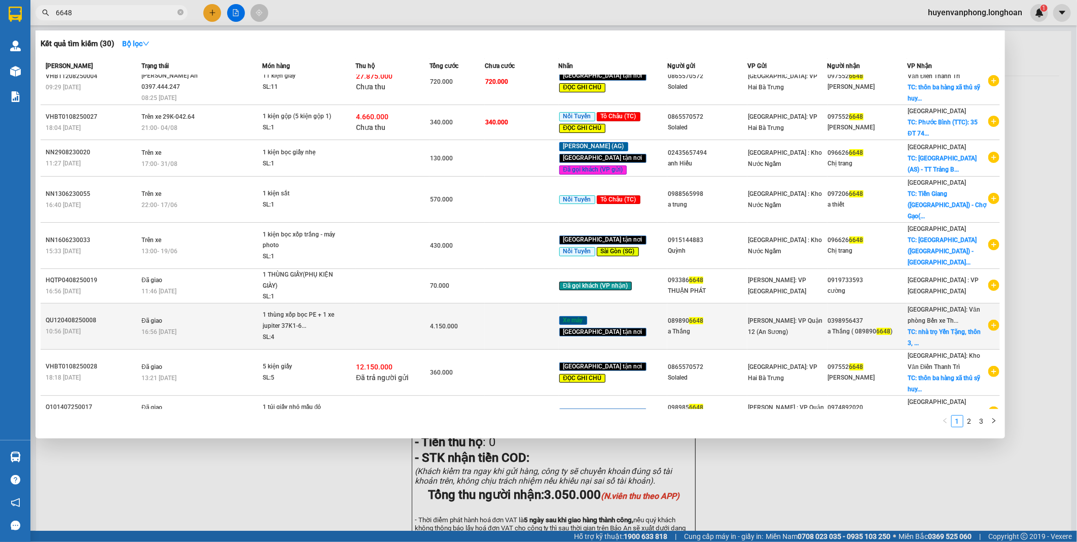
scroll to position [63, 0]
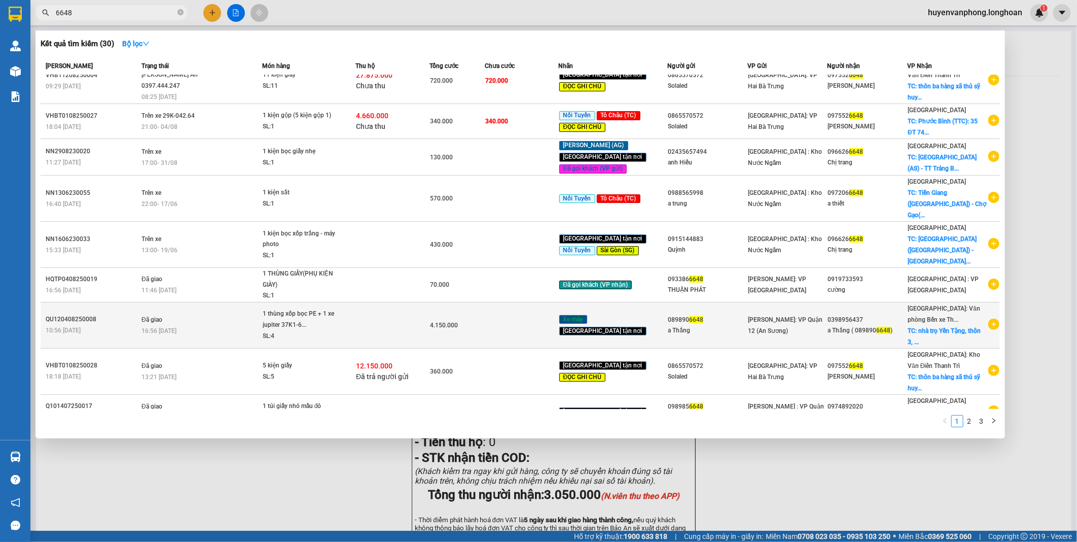
type input "6648"
click at [429, 309] on td at bounding box center [393, 325] width 74 height 46
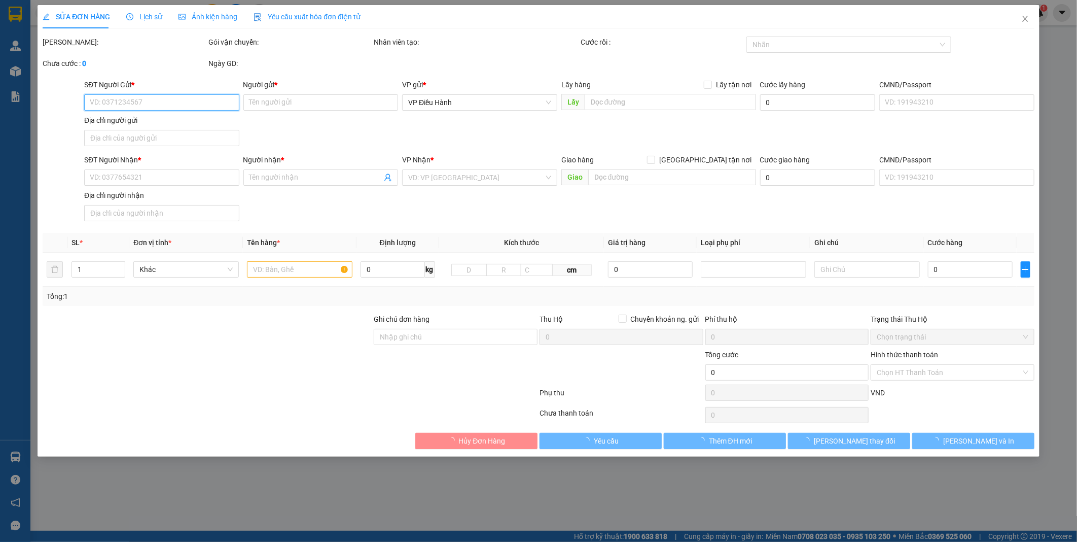
type input "0898906648"
type input "a Thắng"
type input "0398956437"
type input "a Thắng ( 0898906648 )"
checkbox input "true"
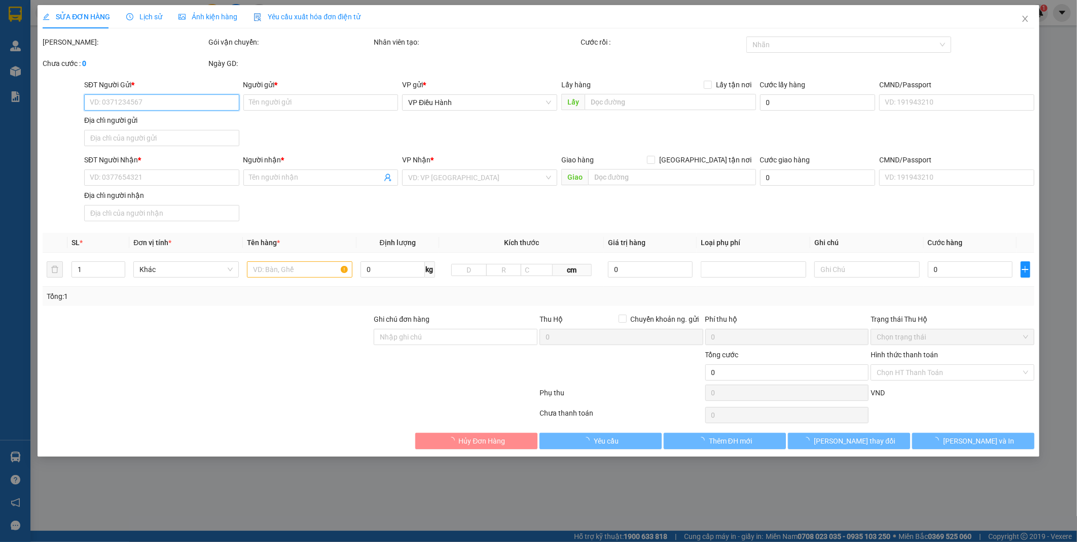
type input "nhà trọ Yến Tặng, thôn 3, [GEOGRAPHIC_DATA], [GEOGRAPHIC_DATA], [GEOGRAPHIC_DAT…"
type input "chìa khóa quấn tay lái + giấy tờ khách giữ"
type input "4.150.000"
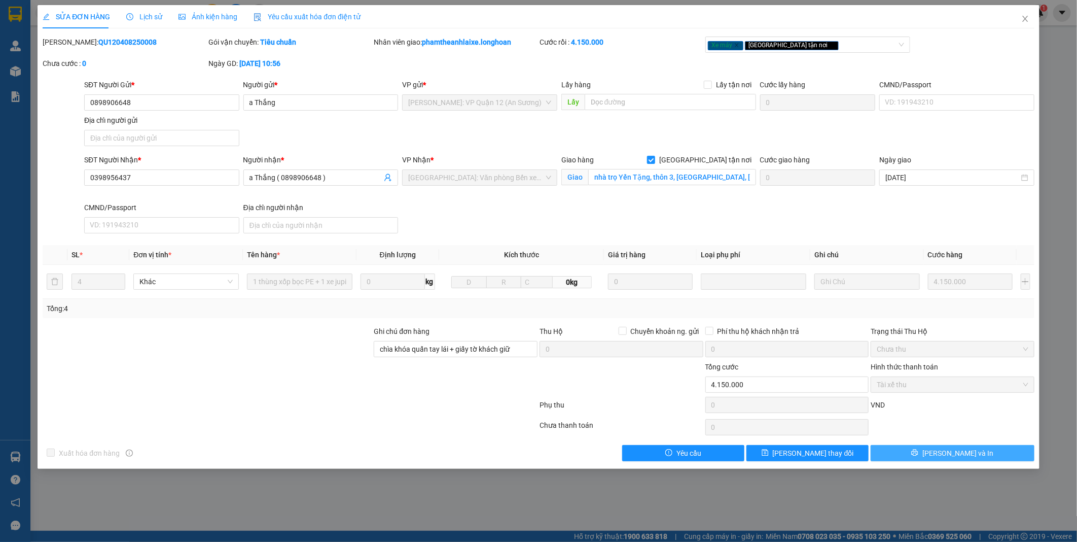
click at [954, 452] on span "[PERSON_NAME] và In" at bounding box center [958, 452] width 71 height 11
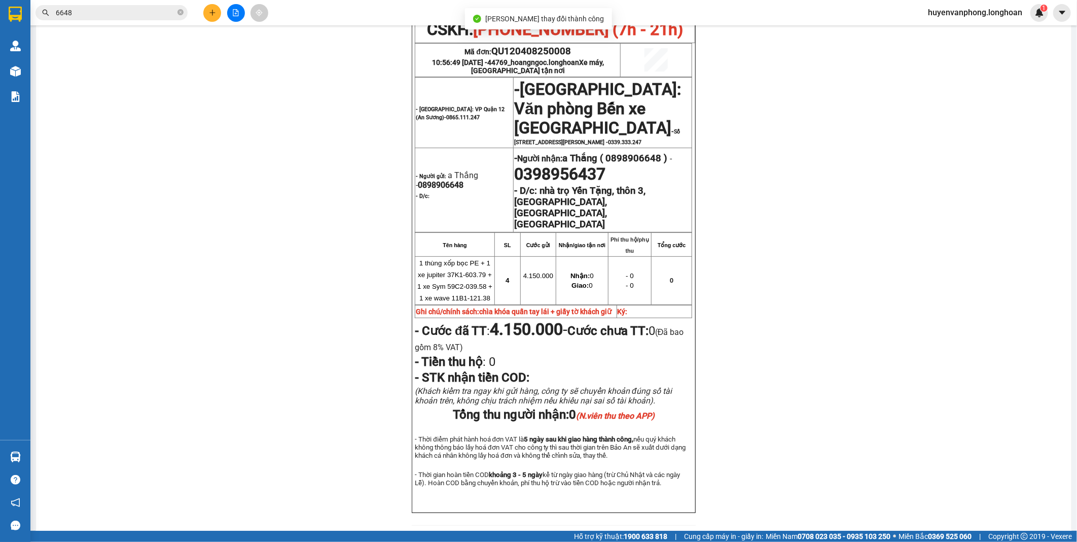
scroll to position [113, 0]
click at [180, 11] on icon "close-circle" at bounding box center [181, 12] width 6 height 6
click at [123, 19] on span at bounding box center [112, 12] width 152 height 15
click at [119, 17] on input "text" at bounding box center [116, 12] width 120 height 11
paste input "0782492906"
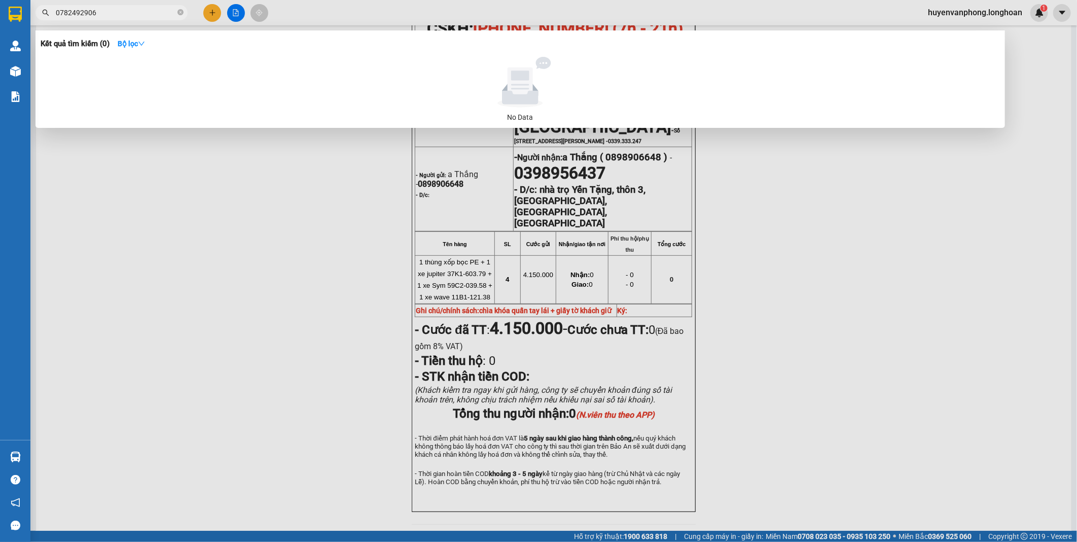
type input "0782492906"
click at [179, 13] on icon "close-circle" at bounding box center [181, 12] width 6 height 6
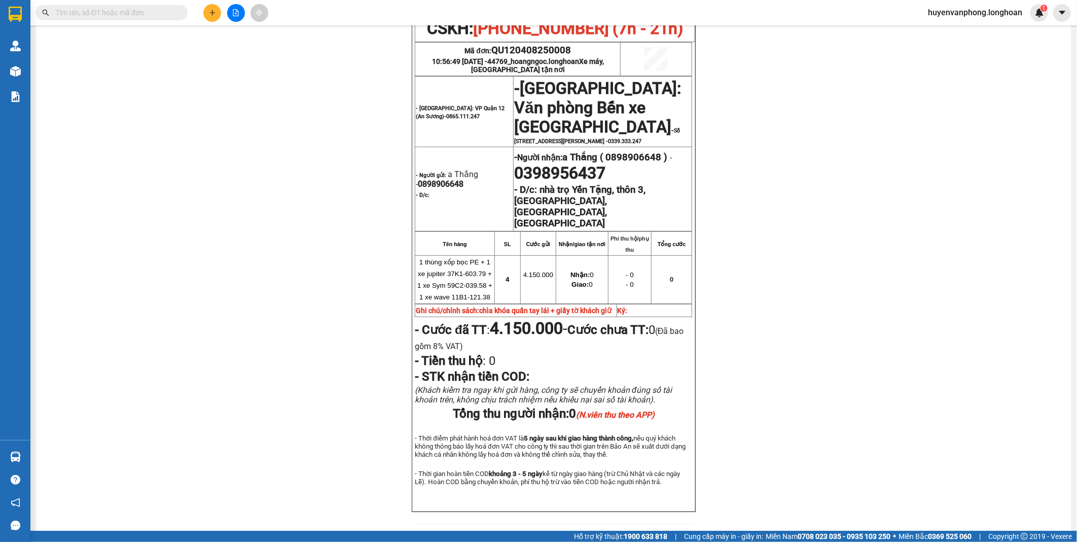
click at [108, 13] on input "text" at bounding box center [116, 12] width 120 height 11
paste input "0966093911"
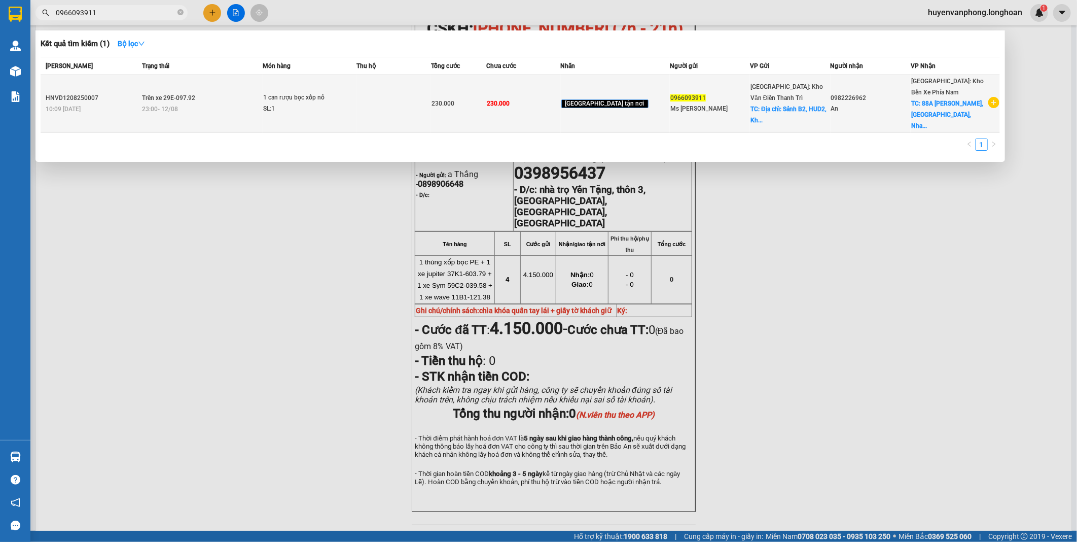
type input "0966093911"
click at [290, 108] on div "SL: 1" at bounding box center [301, 108] width 76 height 11
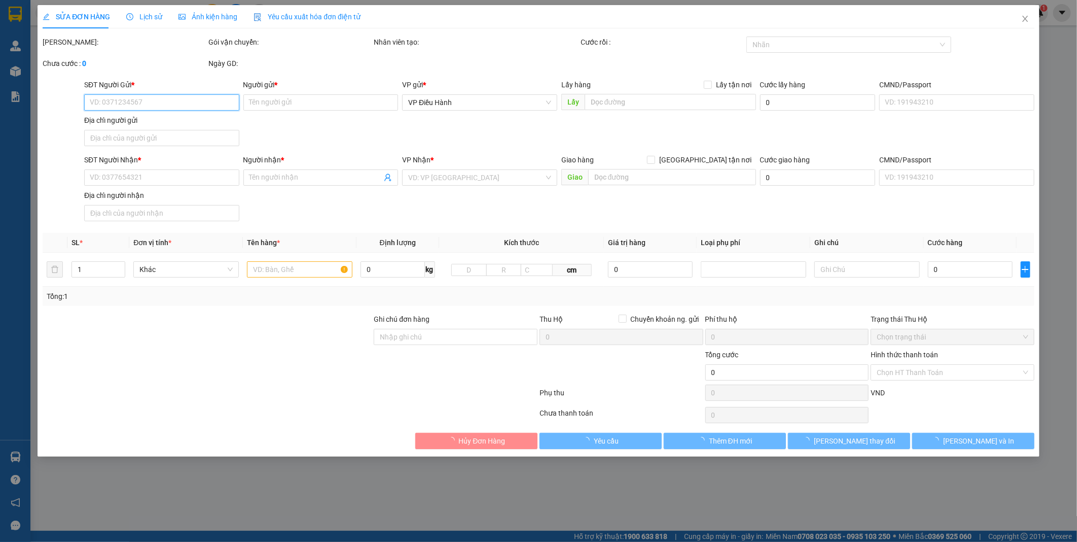
type input "0966093911"
type input "Ms [PERSON_NAME]"
checkbox input "true"
type input "Địa chỉ: Sảnh B2, HUD2, Khu đô thị [GEOGRAPHIC_DATA], [GEOGRAPHIC_DATA], [GEOGR…"
type input "0982226962"
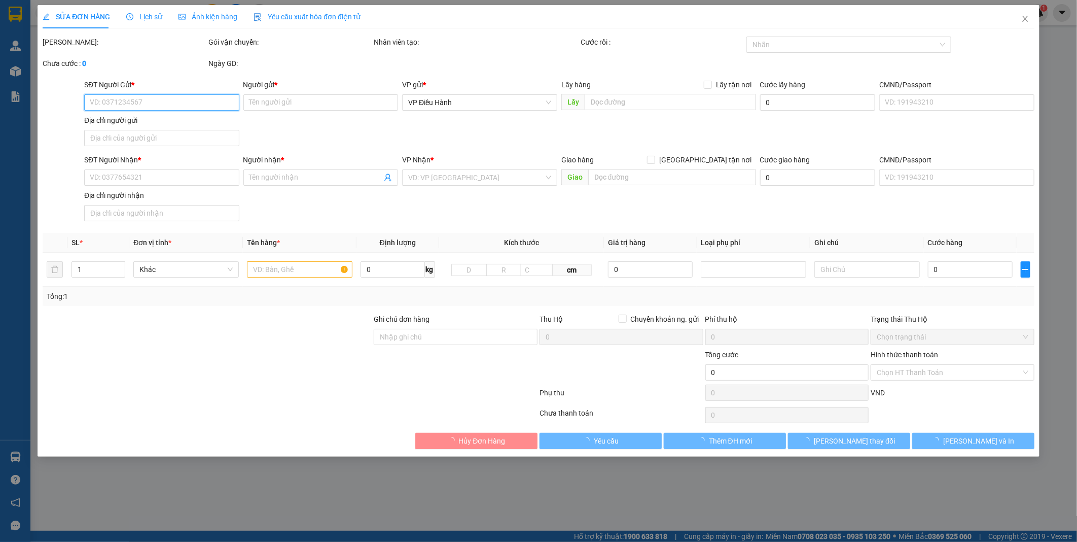
type input "An"
checkbox input "true"
type input "88A [PERSON_NAME], [GEOGRAPHIC_DATA], [GEOGRAPHIC_DATA]"
type input "CÓ VAT"
type input "230.000"
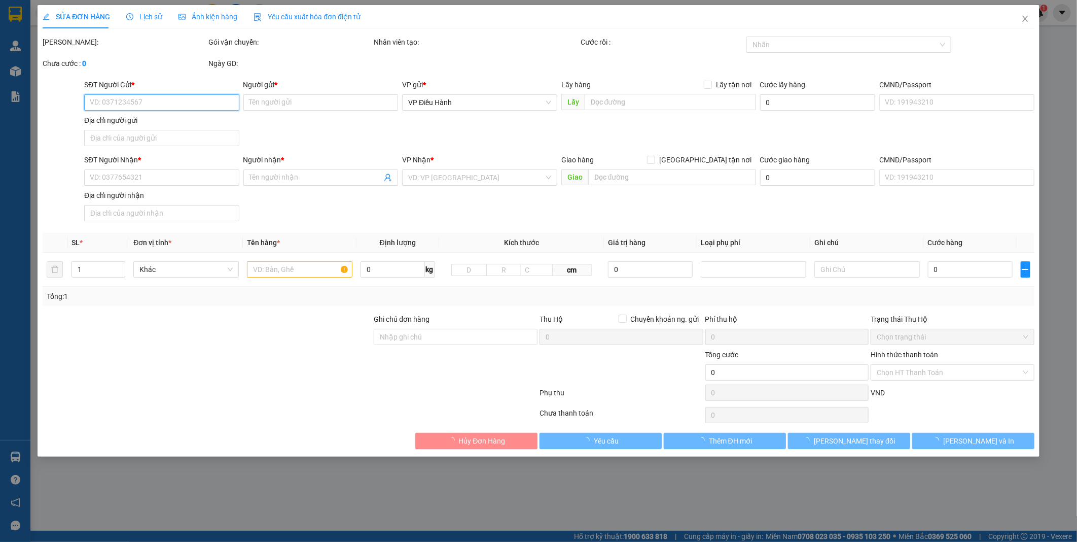
type input "230.000"
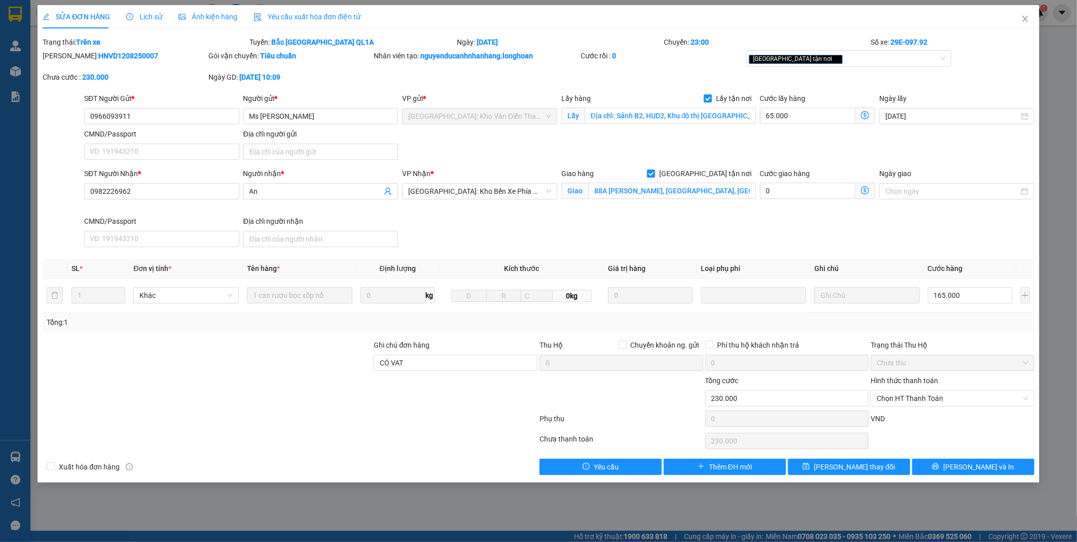
click at [963, 439] on div "Chọn HT Thanh Toán" at bounding box center [953, 441] width 166 height 20
click at [966, 463] on span "[PERSON_NAME] và In" at bounding box center [979, 466] width 71 height 11
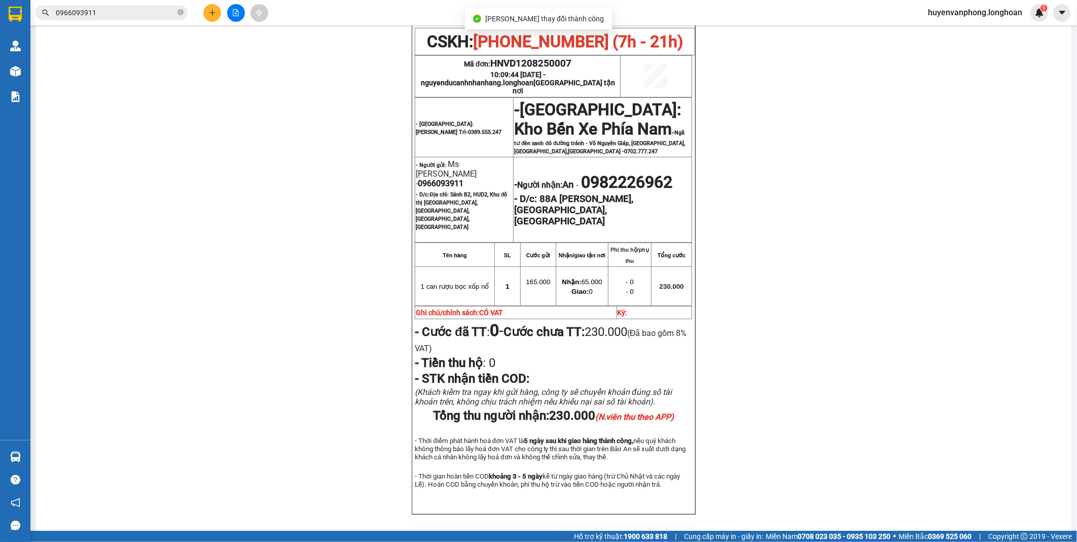
scroll to position [113, 0]
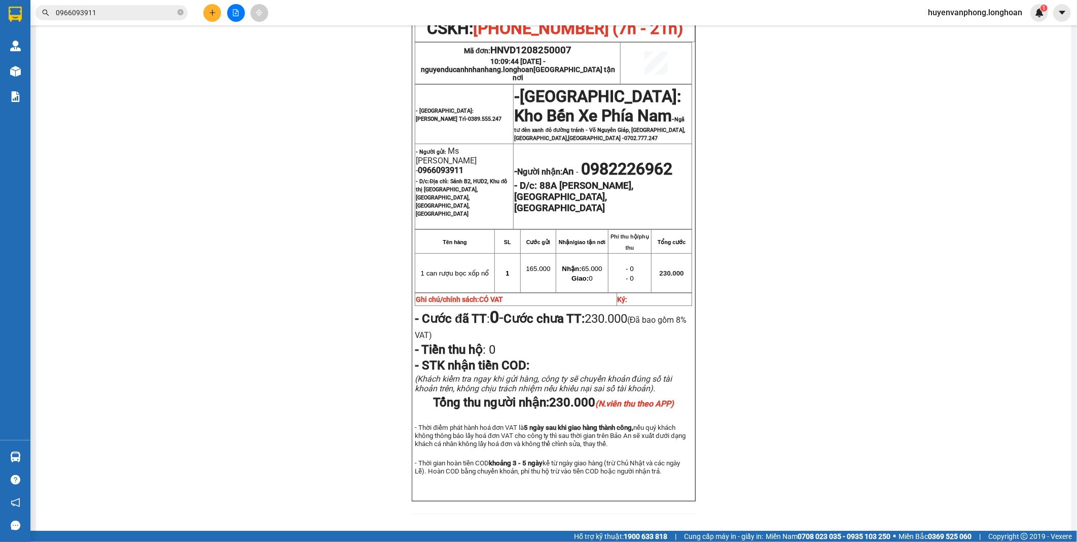
click at [118, 13] on input "0966093911" at bounding box center [116, 12] width 120 height 11
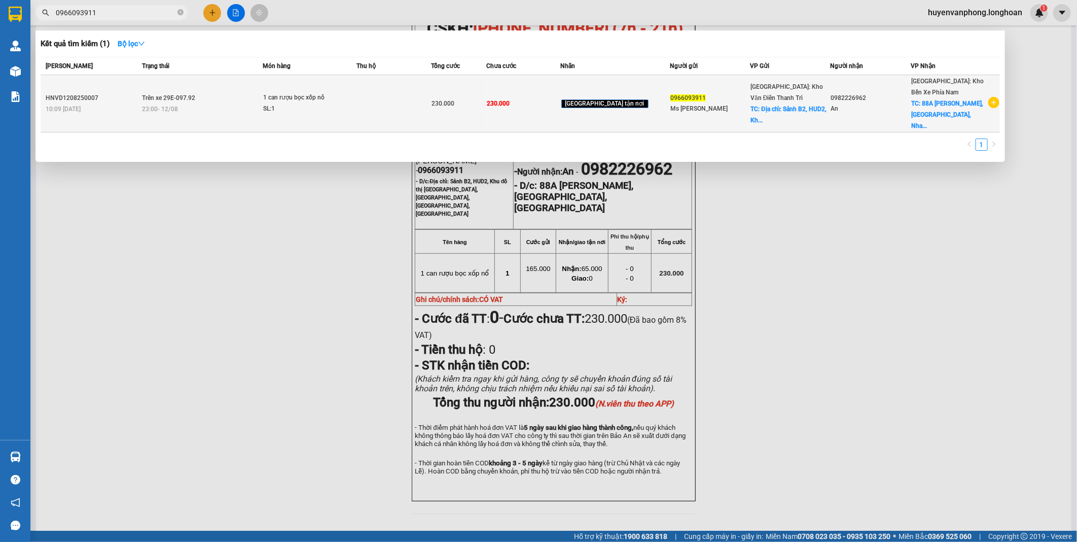
click at [191, 82] on td "Trên xe 29E-097.92 23:00 [DATE]" at bounding box center [201, 103] width 124 height 57
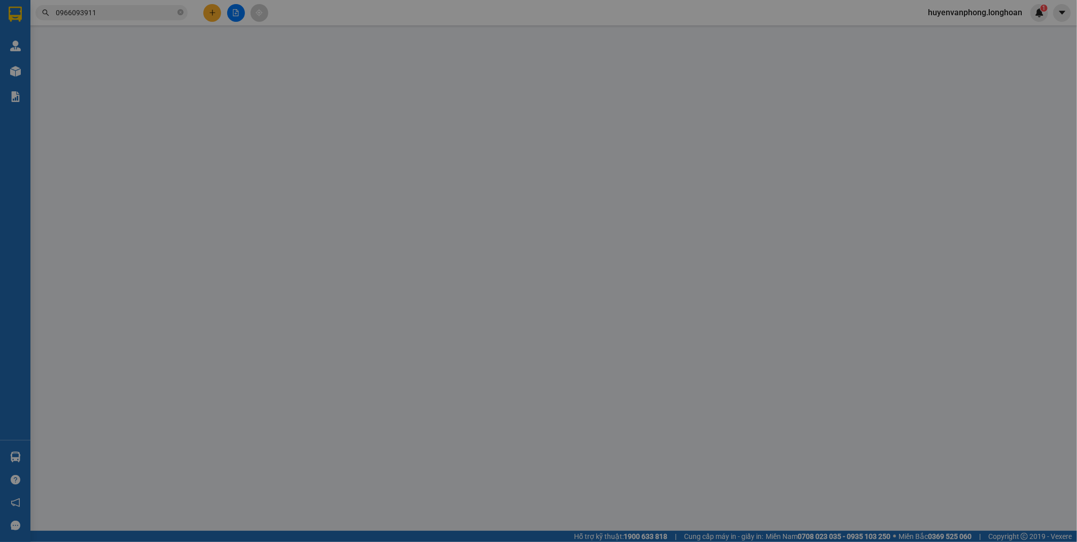
type input "0966093911"
type input "Ms [PERSON_NAME]"
checkbox input "true"
type input "Địa chỉ: Sảnh B2, HUD2, Khu đô thị [GEOGRAPHIC_DATA], [GEOGRAPHIC_DATA], [GEOGR…"
type input "0982226962"
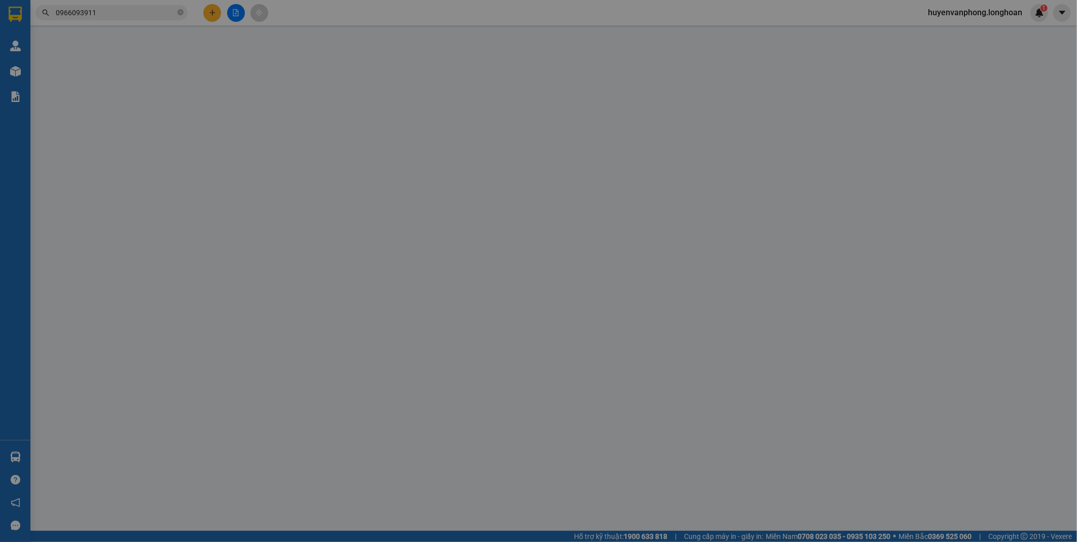
type input "An"
checkbox input "true"
type input "88A [PERSON_NAME], [GEOGRAPHIC_DATA], [GEOGRAPHIC_DATA]"
type input "CÓ VAT"
type input "230.000"
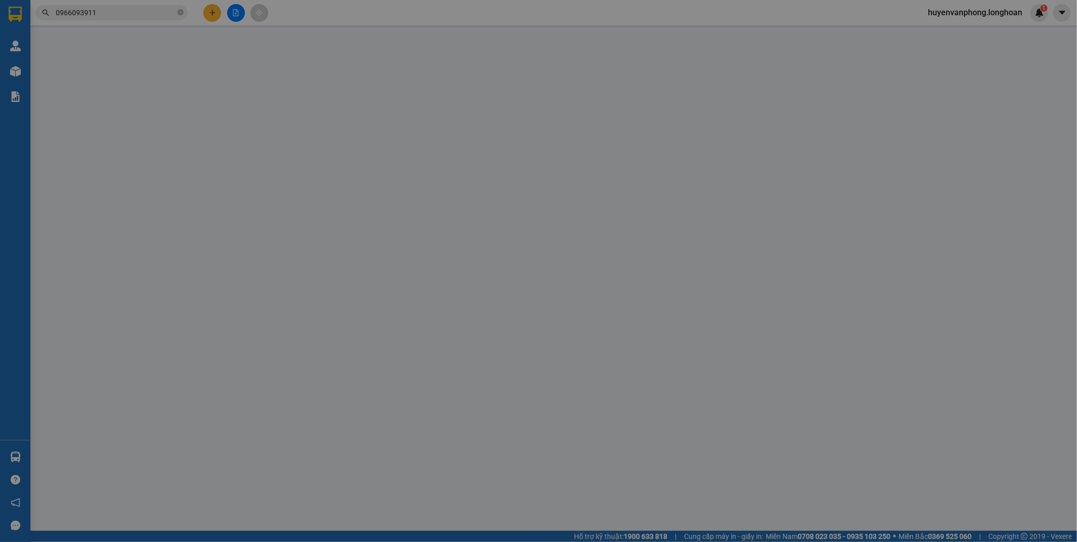
type input "230.000"
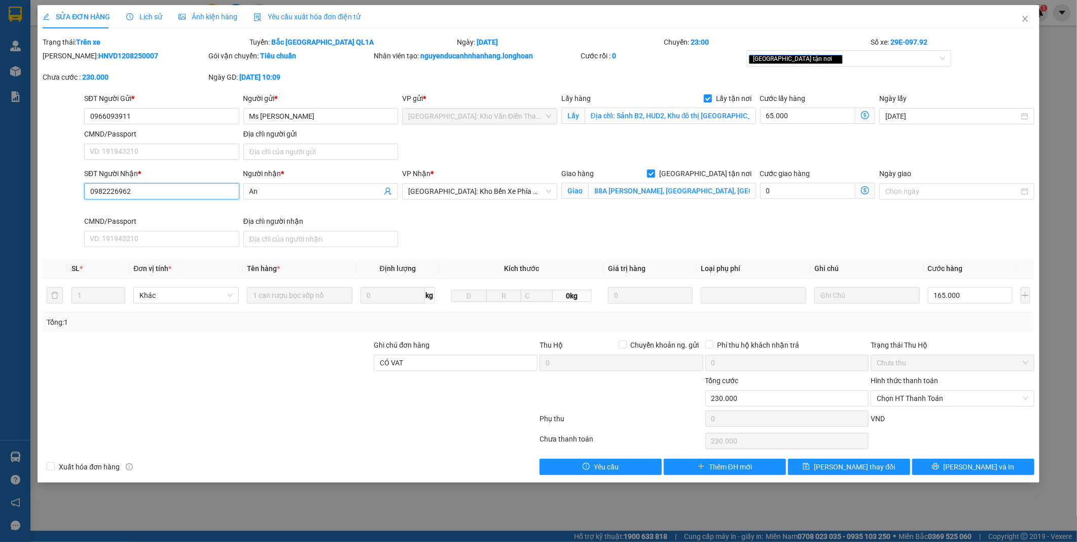
click at [151, 191] on input "0982226962" at bounding box center [161, 191] width 155 height 16
paste input "0782492906"
type input "0782492906"
click at [276, 193] on input "An" at bounding box center [316, 191] width 133 height 11
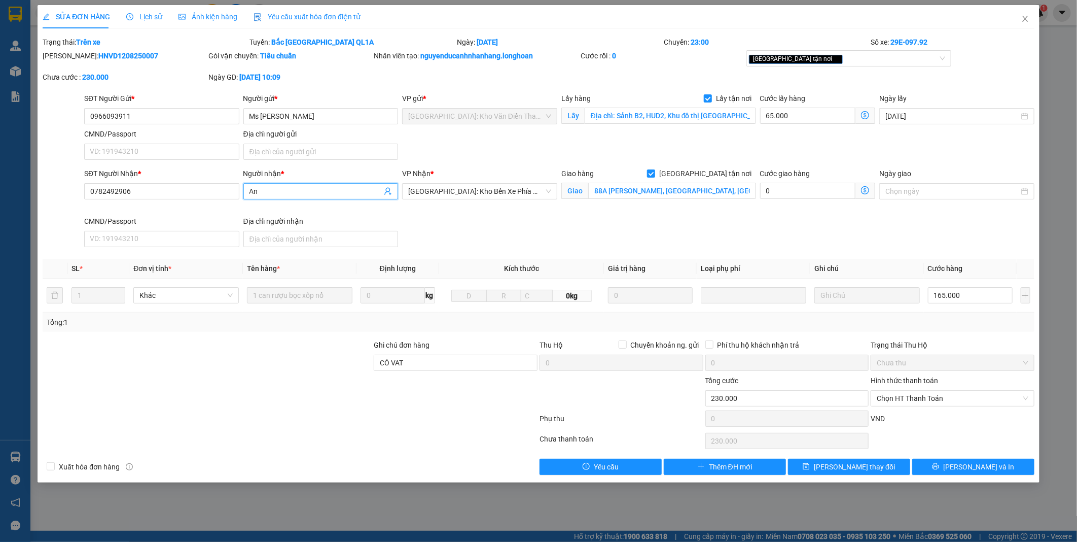
type input "A"
paste input "Ms [PERSON_NAME]"
type input "Ms [PERSON_NAME] lễ tân"
click at [299, 272] on th "Tên hàng *" at bounding box center [300, 269] width 114 height 20
click at [972, 463] on span "[PERSON_NAME] và In" at bounding box center [979, 466] width 71 height 11
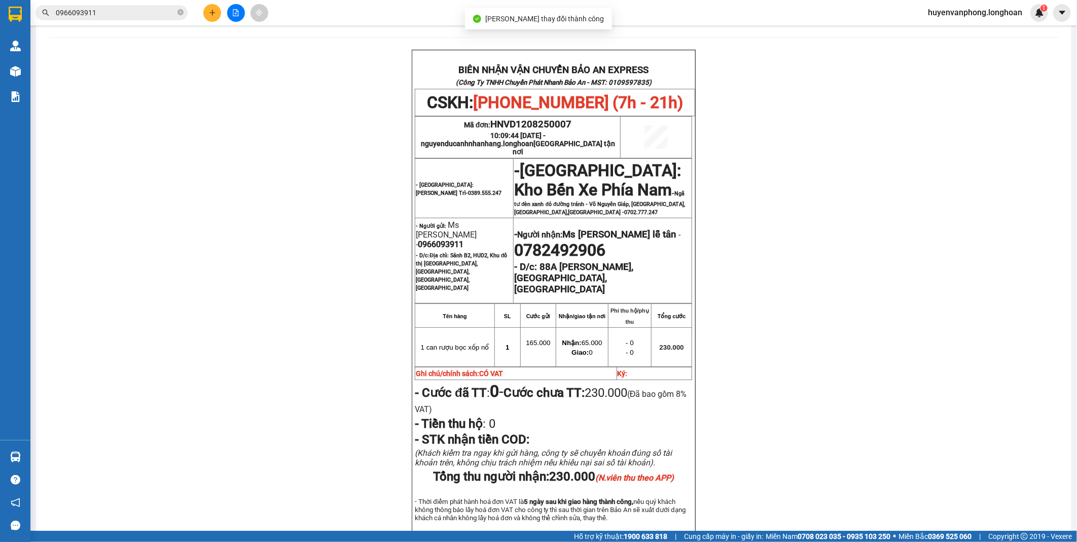
scroll to position [56, 0]
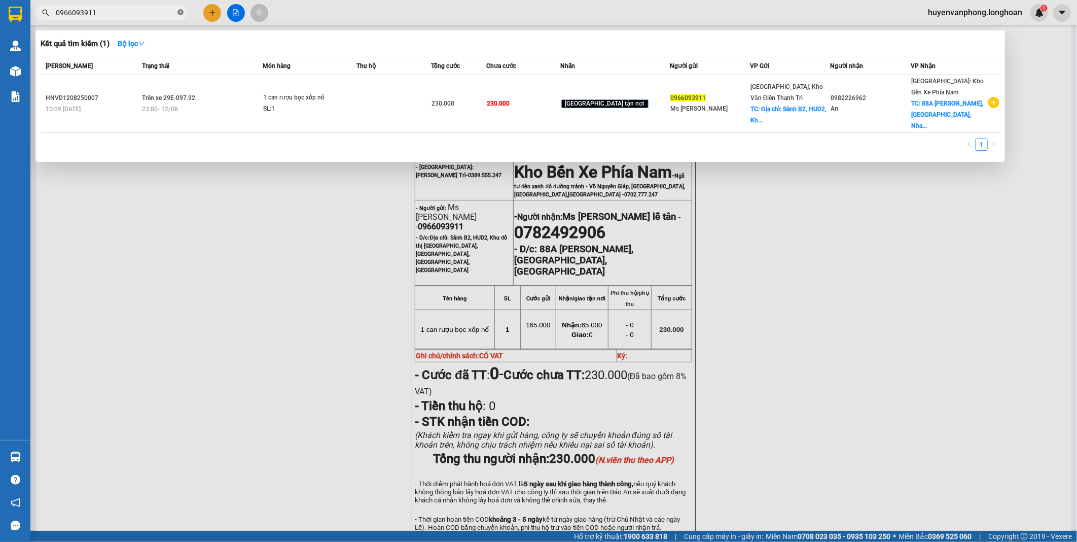
click at [182, 12] on icon "close-circle" at bounding box center [181, 12] width 6 height 6
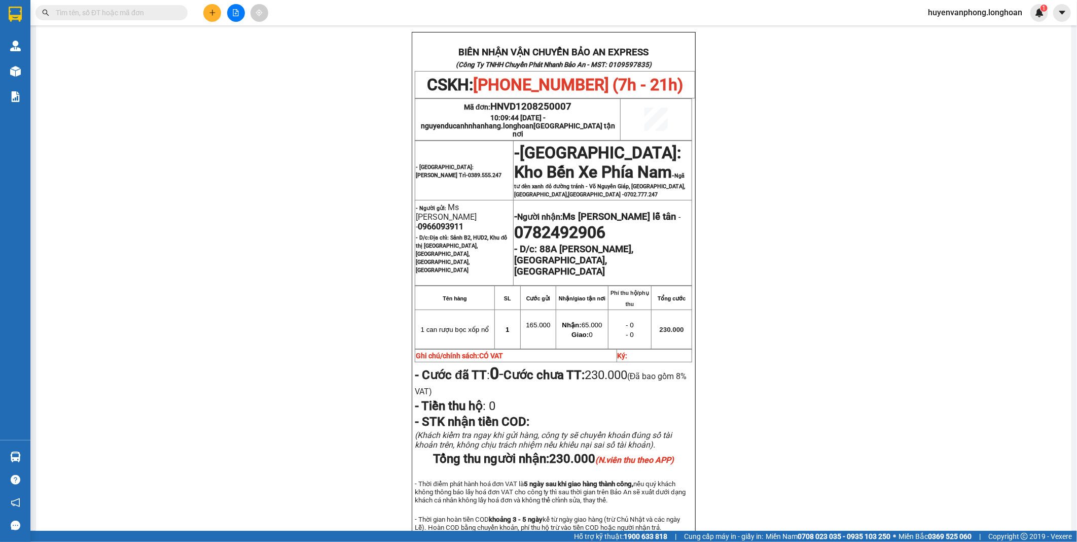
click at [149, 12] on input "text" at bounding box center [116, 12] width 120 height 11
paste input "0336864826"
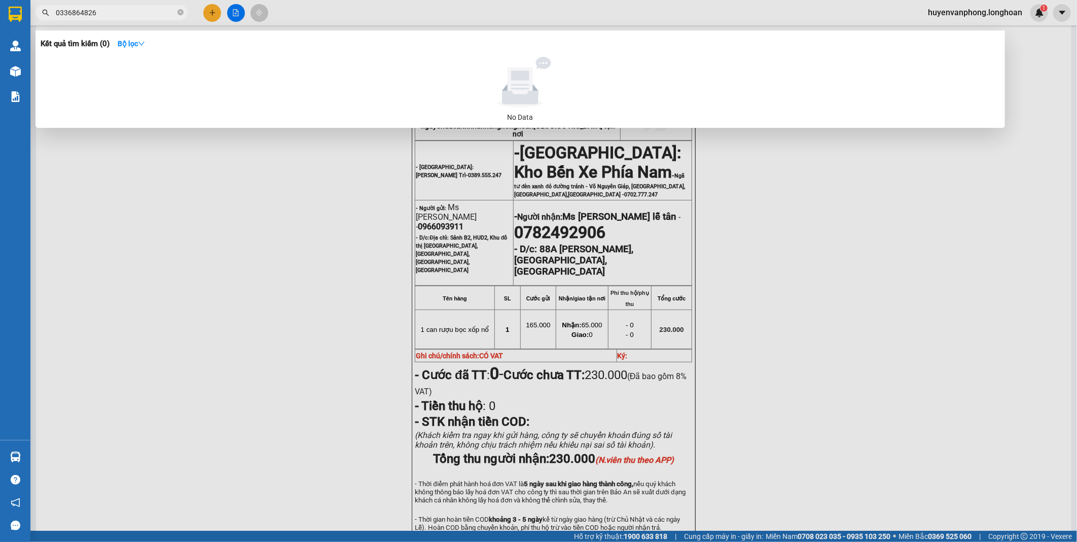
type input "0336864826"
drag, startPoint x: 178, startPoint y: 10, endPoint x: 102, endPoint y: 11, distance: 76.1
click at [168, 11] on span "0336864826" at bounding box center [112, 12] width 152 height 15
click at [102, 11] on input "0336864826" at bounding box center [116, 12] width 120 height 11
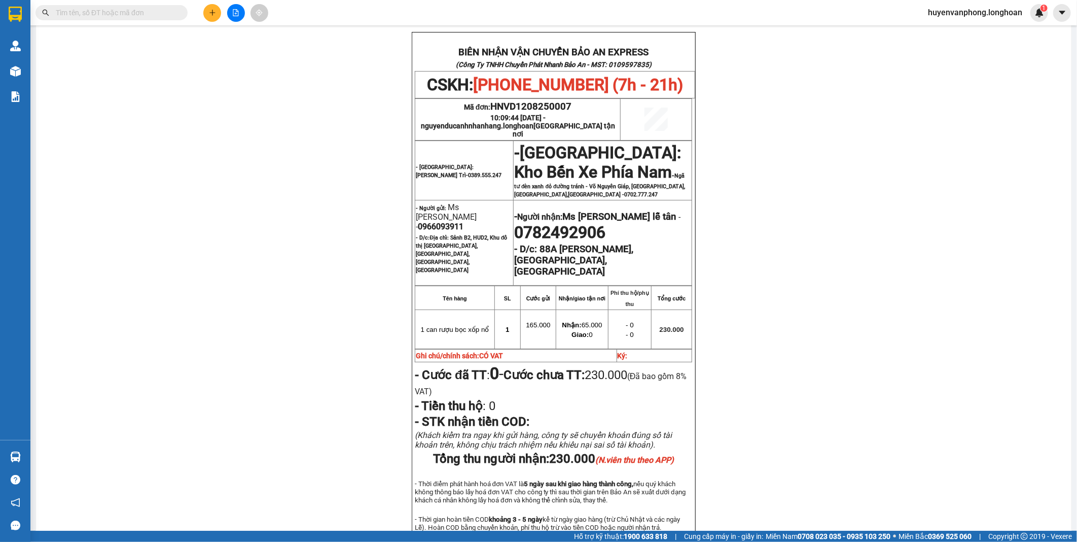
paste input "0986385638"
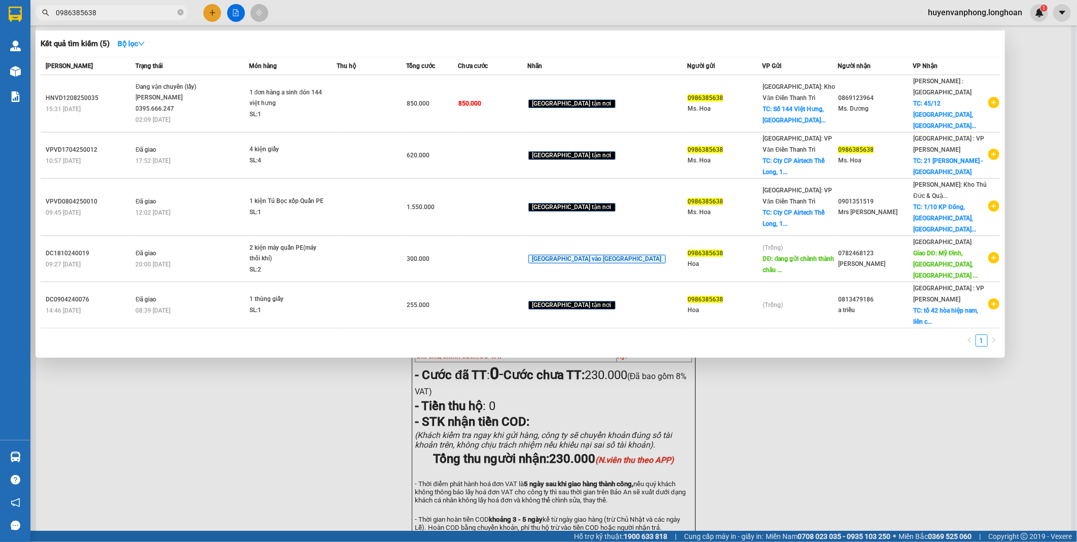
type input "0986385638"
click at [179, 13] on icon "close-circle" at bounding box center [181, 12] width 6 height 6
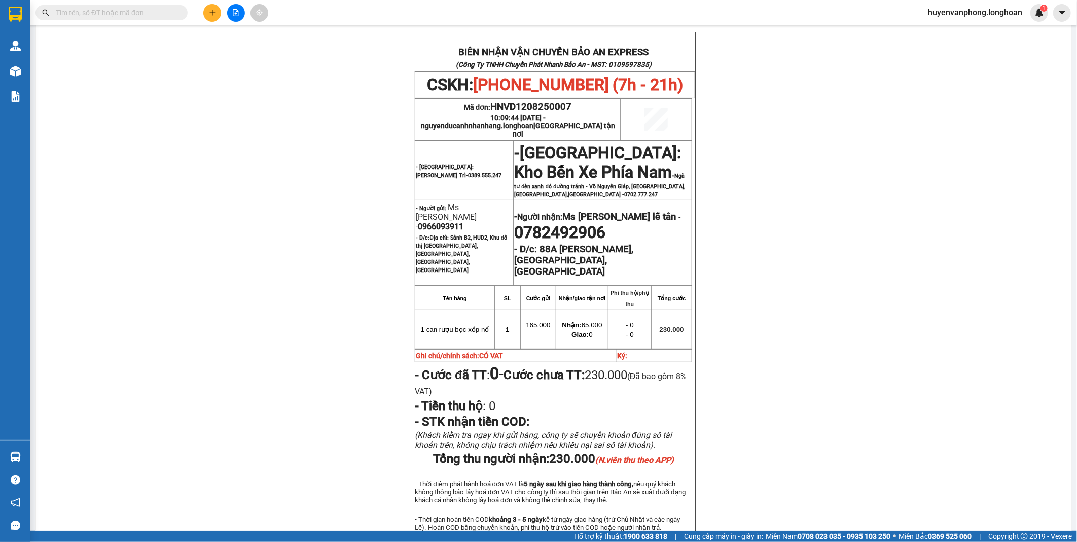
click at [144, 11] on input "text" at bounding box center [116, 12] width 120 height 11
click at [134, 12] on input "text" at bounding box center [116, 12] width 120 height 11
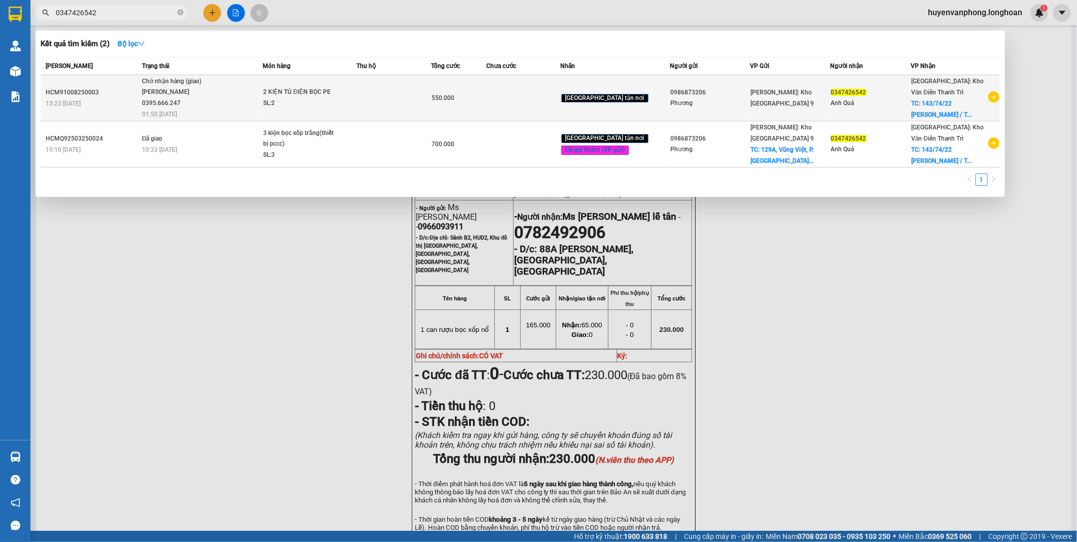
type input "0347426542"
click at [174, 103] on div "[PERSON_NAME] 0395.666.247" at bounding box center [180, 98] width 76 height 22
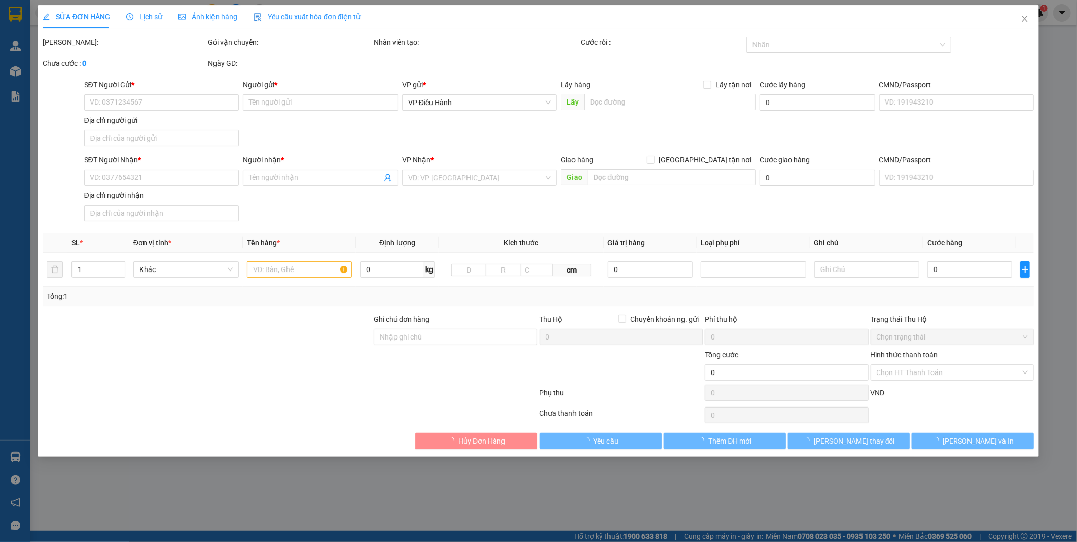
type input "0986873206"
type input "Phương"
type input "0347426542"
type input "Anh Quả"
checkbox input "true"
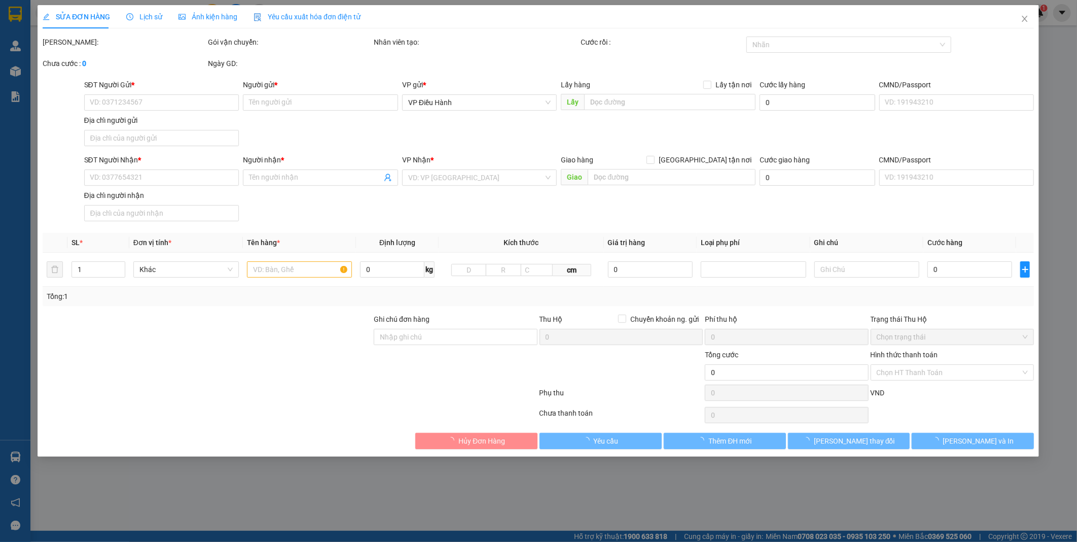
type input "143/74/22 [PERSON_NAME] / [PERSON_NAME] / [PERSON_NAME] / [GEOGRAPHIC_DATA]"
type input "nhận theo kiện-giao nguyên kiên-hư hỏng không chịu trách nhiệm"
type input "550.000"
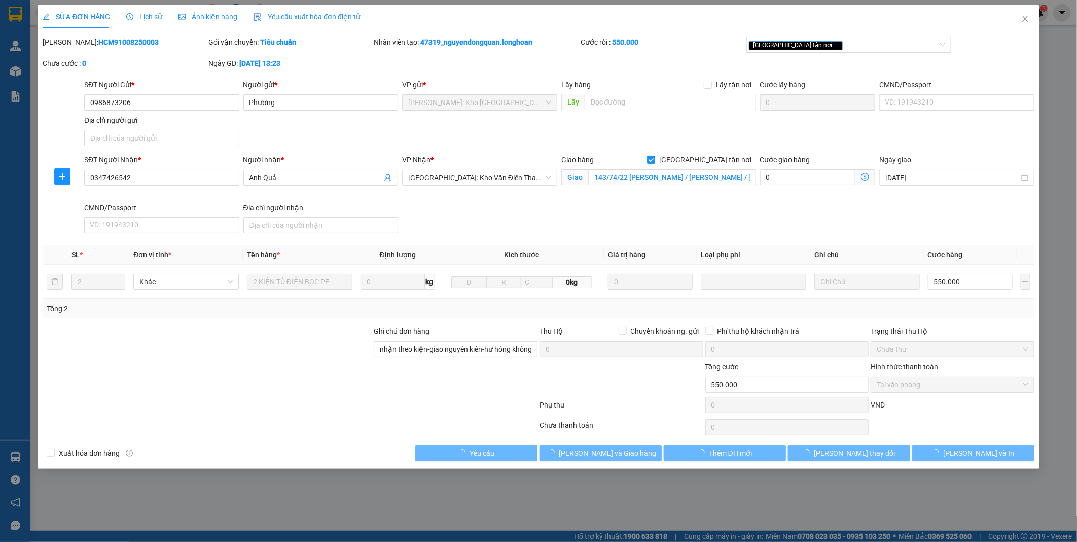
click at [142, 18] on span "Lịch sử" at bounding box center [144, 17] width 36 height 8
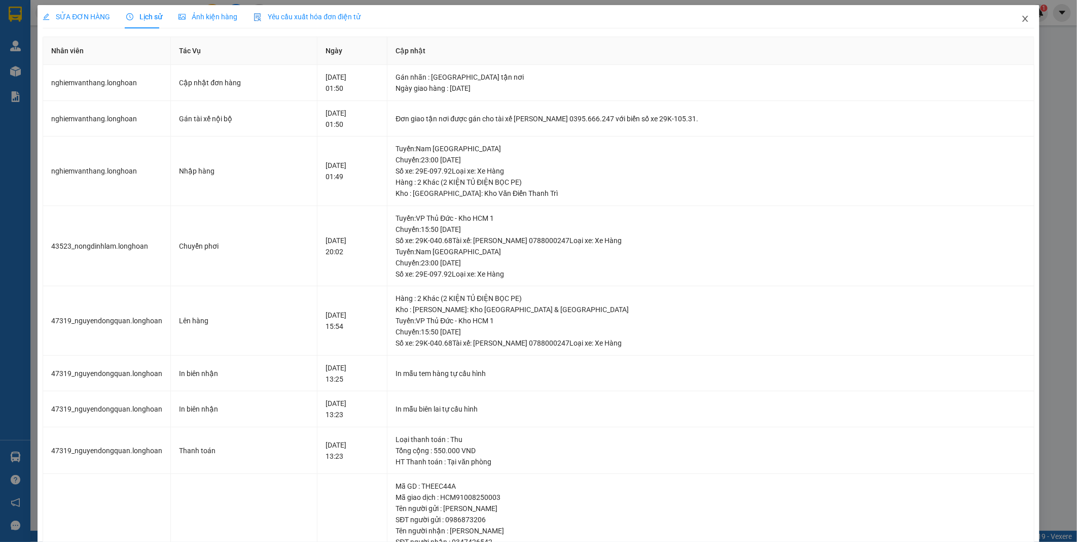
click at [1018, 24] on span "Close" at bounding box center [1025, 19] width 28 height 28
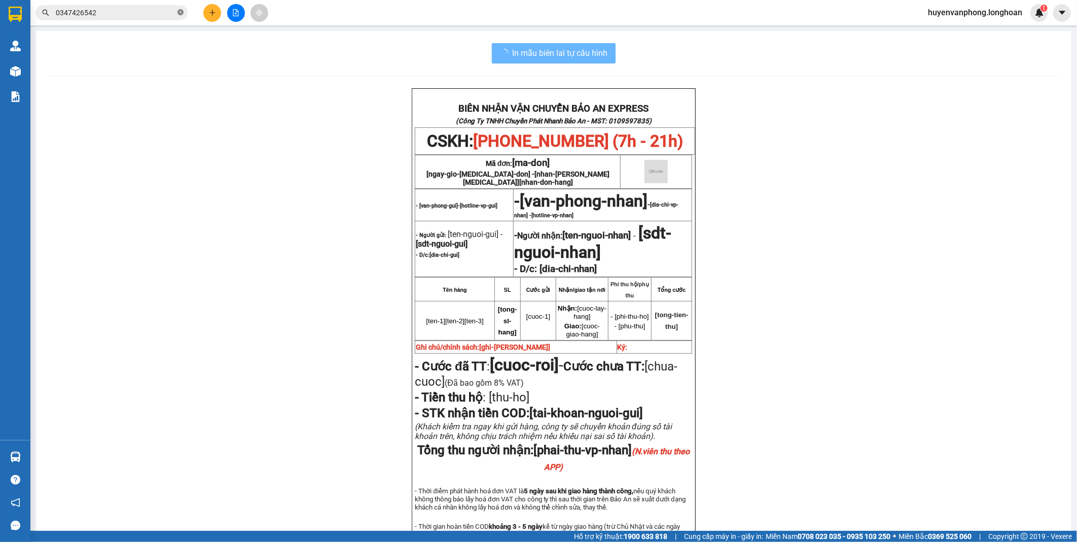
click at [181, 14] on icon "close-circle" at bounding box center [181, 12] width 6 height 6
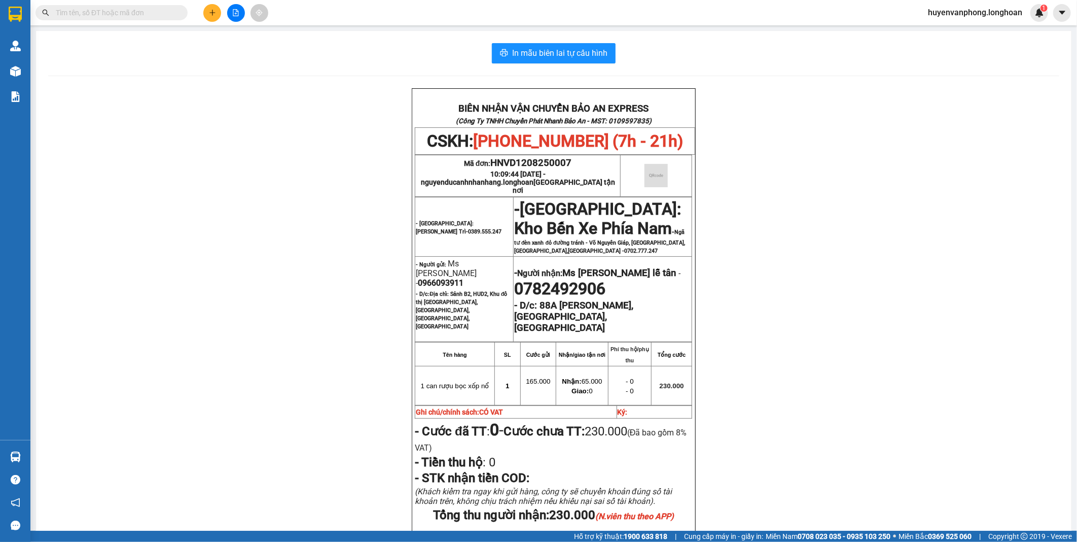
click at [144, 15] on input "text" at bounding box center [116, 12] width 120 height 11
paste input "0795588041"
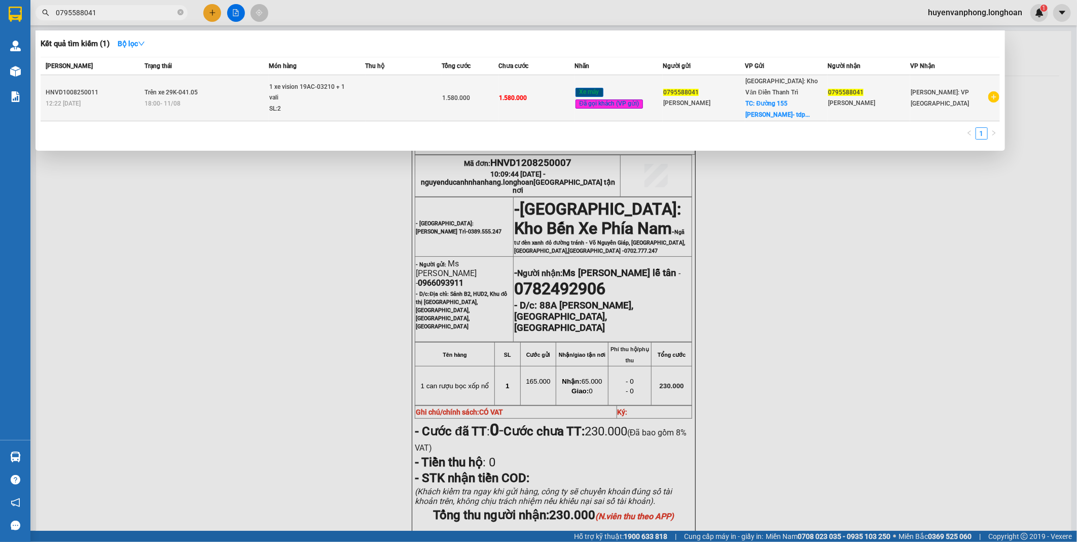
type input "0795588041"
click at [321, 103] on div "SL: 2" at bounding box center [307, 108] width 76 height 11
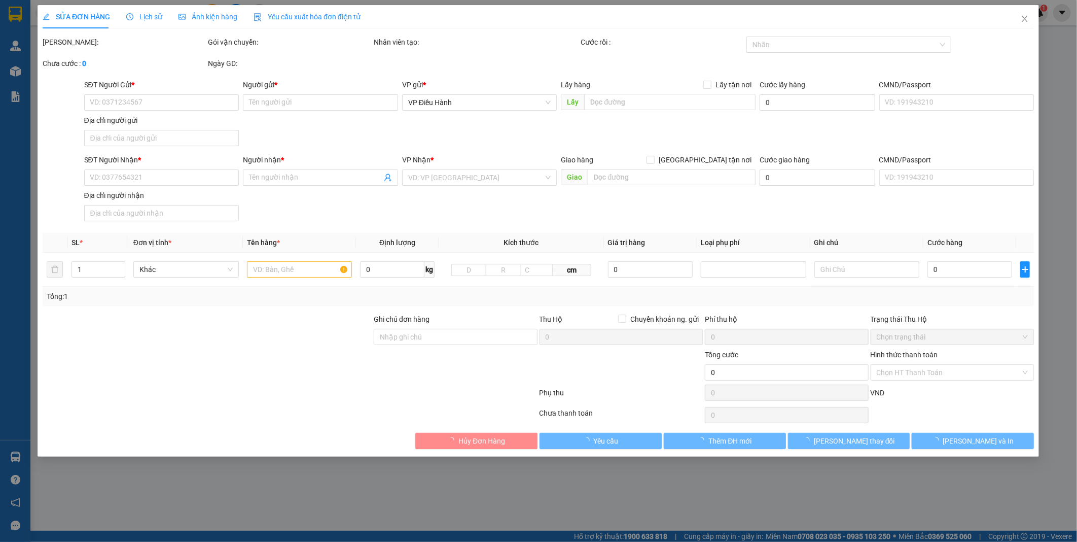
type input "0795588041"
type input "[PERSON_NAME]"
checkbox input "true"
type input "Đường 155 [PERSON_NAME]- tdp4- [GEOGRAPHIC_DATA]. Duy tiên- [GEOGRAPHIC_DATA]"
type input "0795588041"
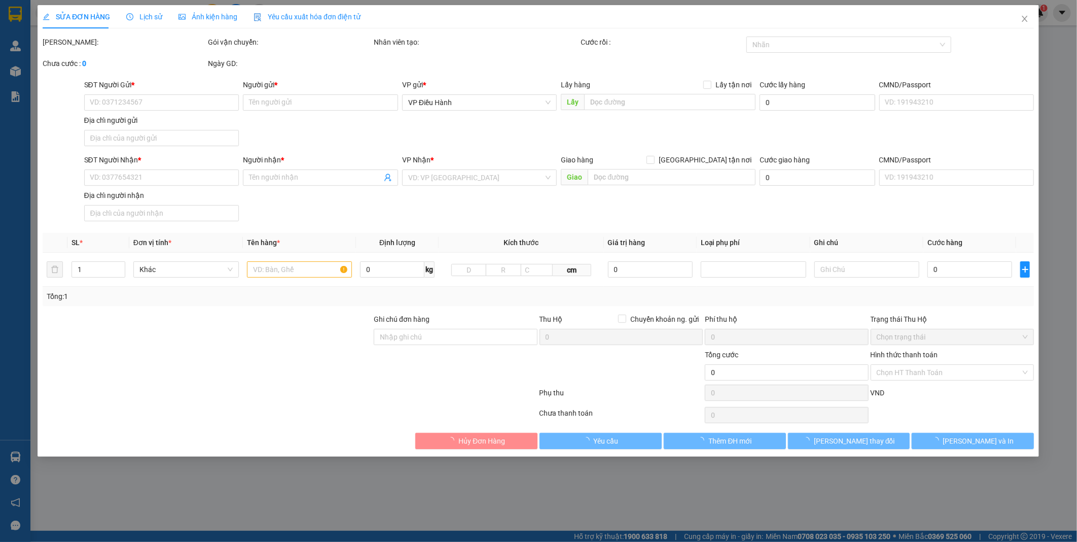
type input "[PERSON_NAME]"
type input "chìa khóa quấn tay lái ( không giấy tờ ) hàng giao nguyên kiện, hư vỡ ko đền"
type input "1.580.000"
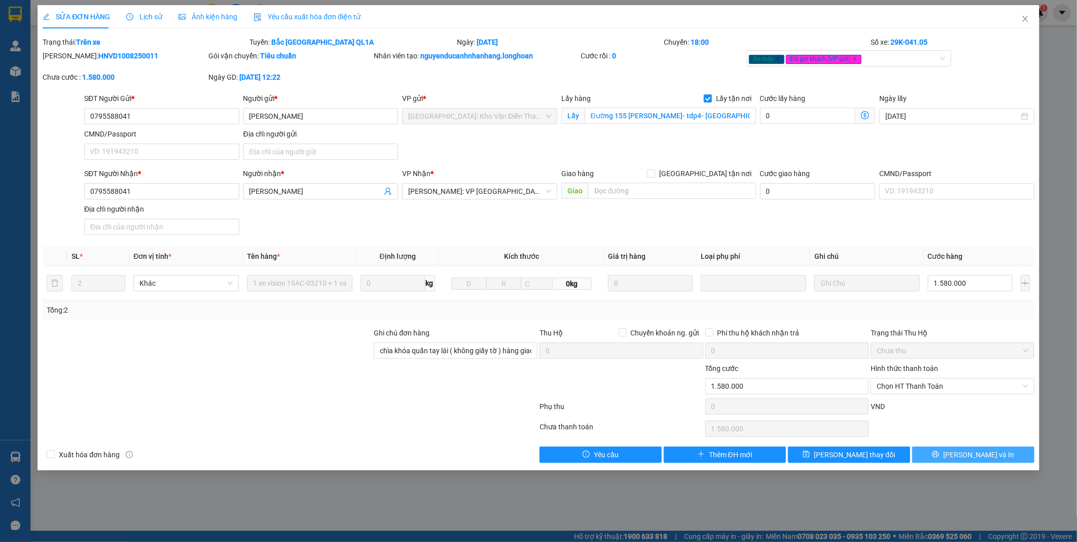
click at [981, 452] on span "[PERSON_NAME] và In" at bounding box center [979, 454] width 71 height 11
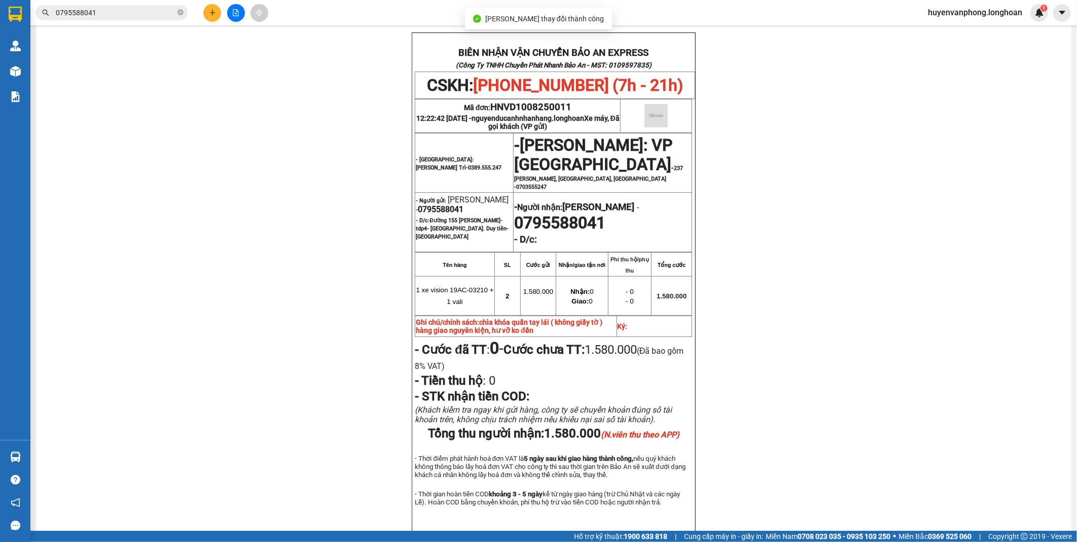
scroll to position [56, 0]
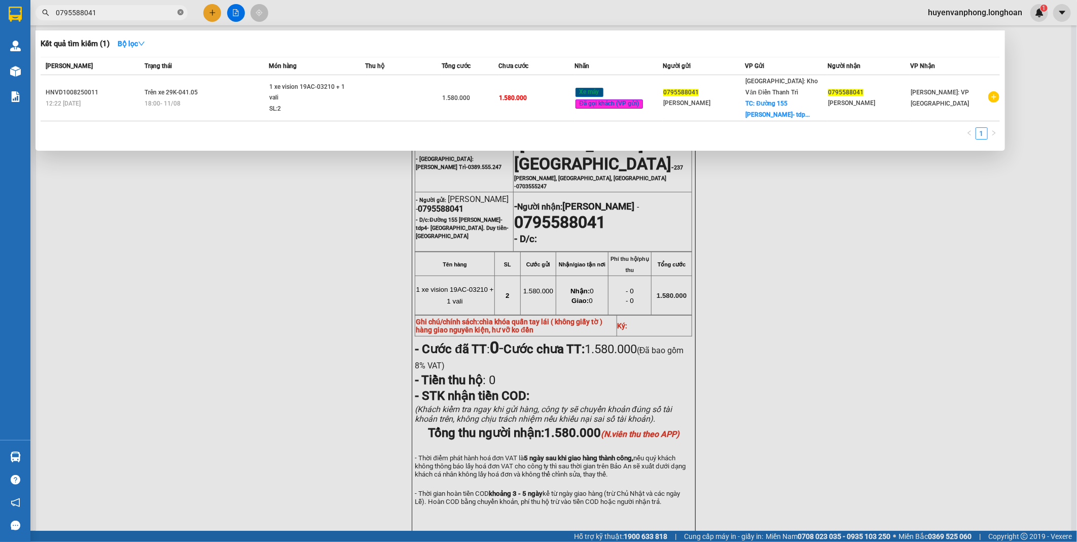
click at [181, 14] on icon "close-circle" at bounding box center [181, 12] width 6 height 6
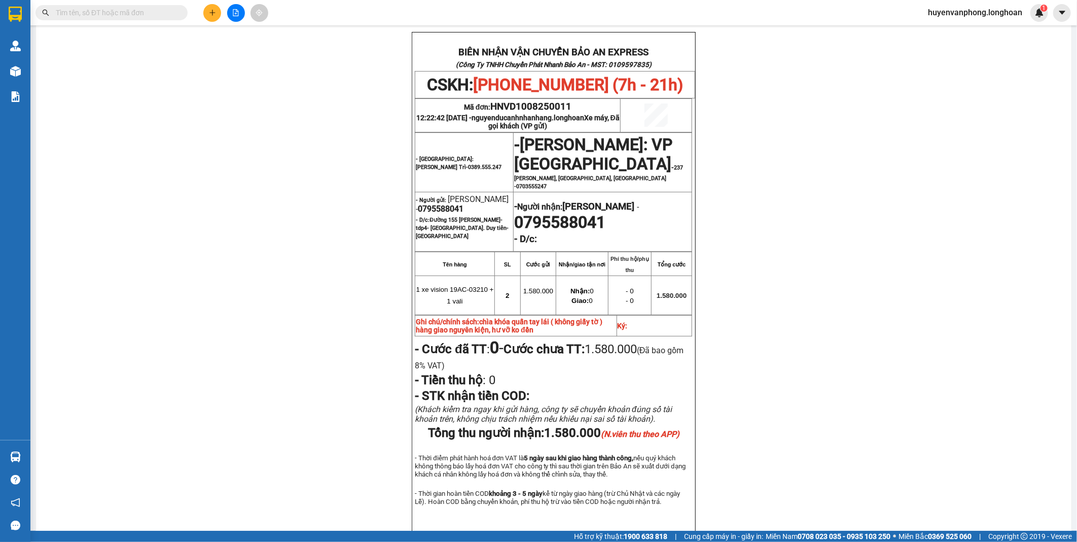
click at [141, 13] on input "text" at bounding box center [116, 12] width 120 height 11
paste input "0985520825"
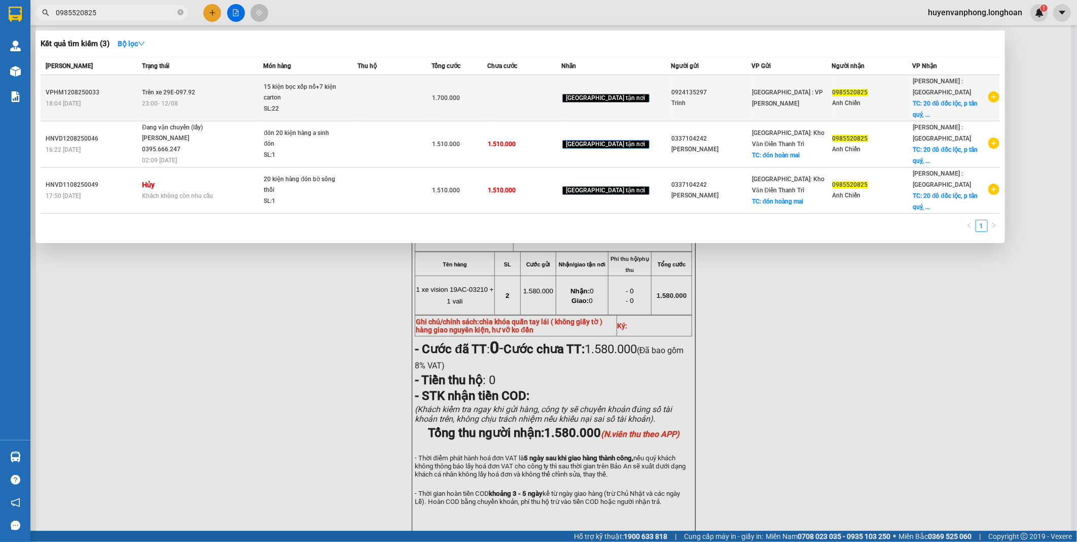
type input "0985520825"
click at [313, 103] on div "SL: 22" at bounding box center [302, 108] width 76 height 11
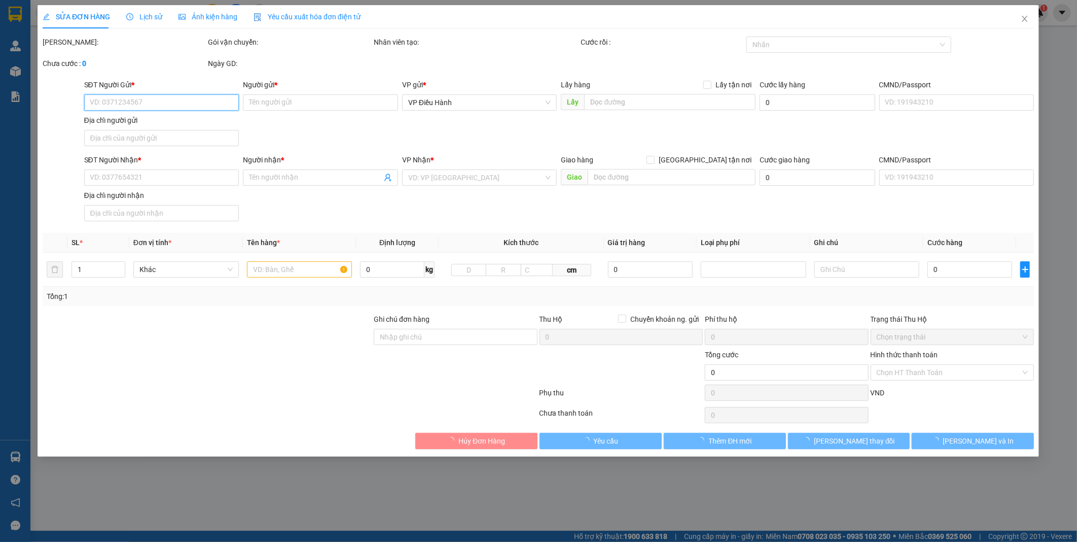
type input "0924135297"
type input "Trinh"
type input "0985520825"
type input "Anh Chiến"
checkbox input "true"
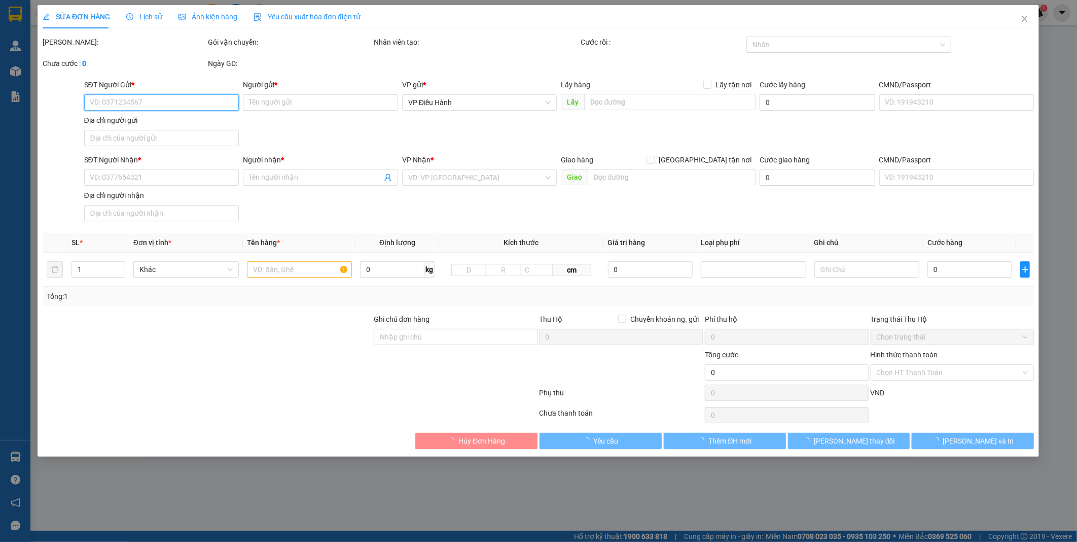
type input "20 đô đốc lộc, p tân quý, q [GEOGRAPHIC_DATA], [GEOGRAPHIC_DATA]"
type input "nhận nguyên kiện,giao nguyên kiện,hư hỏng k đền)"
type input "1.700.000"
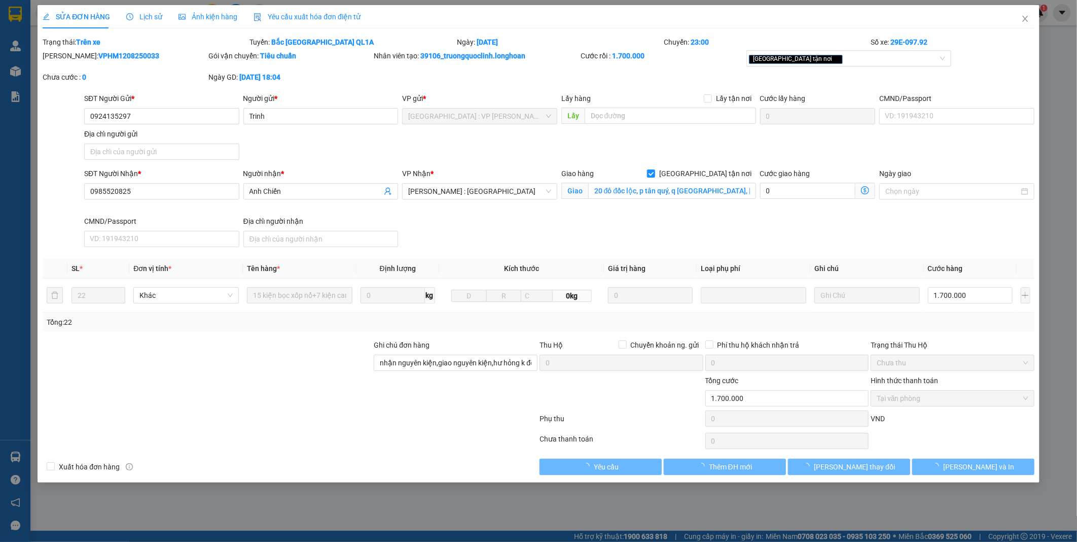
click at [143, 15] on span "Lịch sử" at bounding box center [144, 17] width 36 height 8
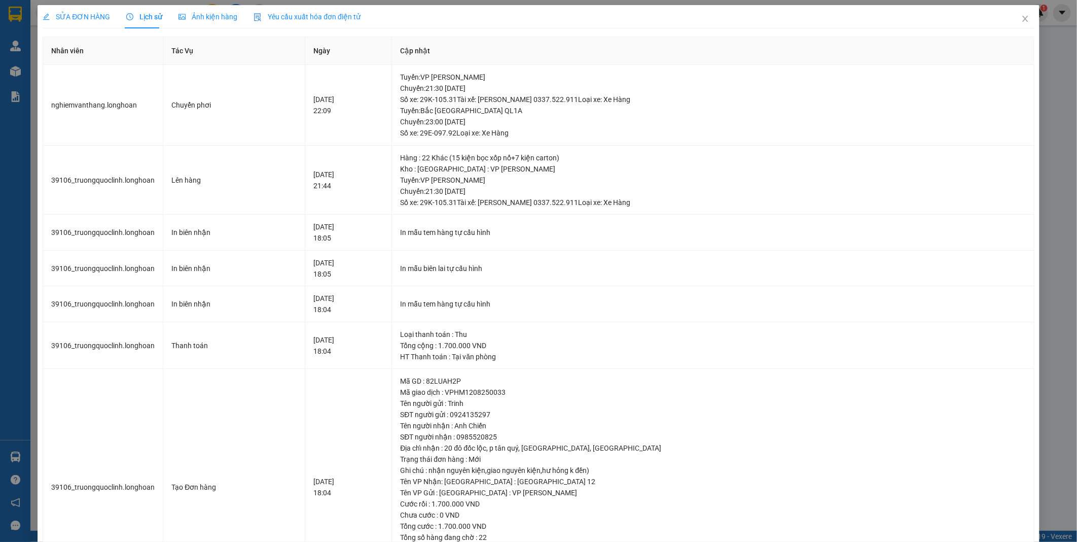
click at [86, 17] on span "SỬA ĐƠN HÀNG" at bounding box center [76, 17] width 67 height 8
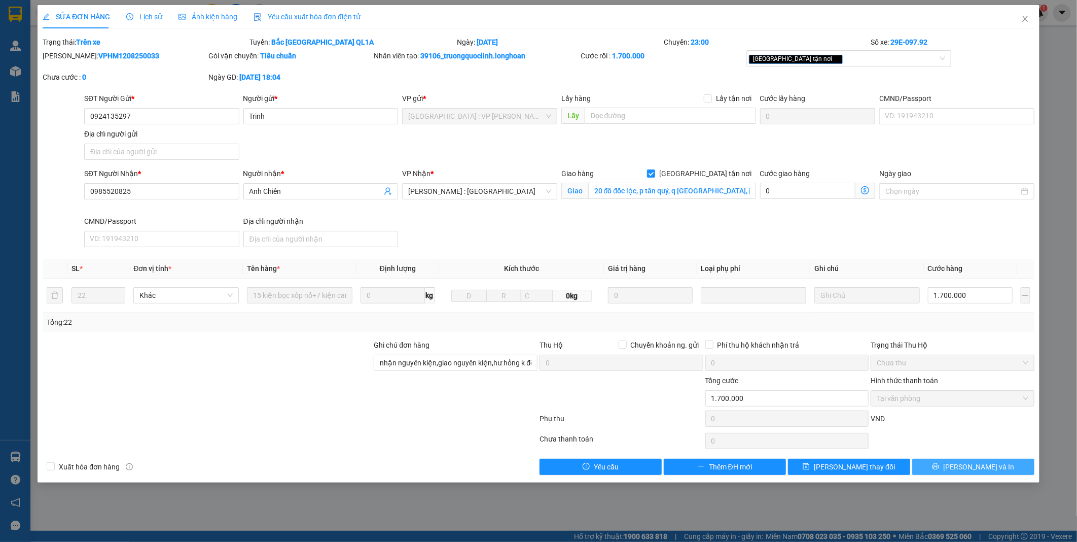
click at [988, 471] on span "[PERSON_NAME] và In" at bounding box center [979, 466] width 71 height 11
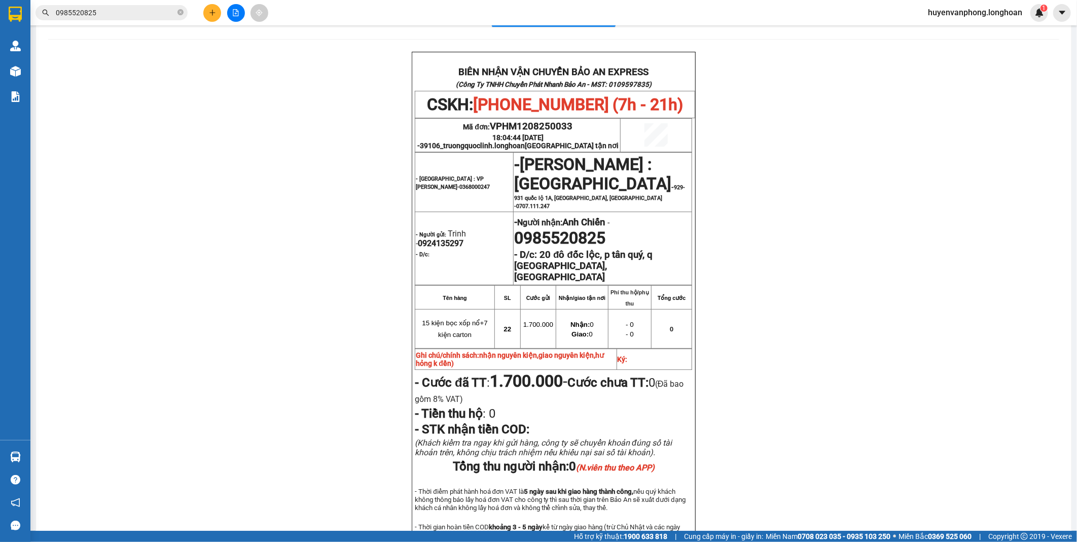
scroll to position [56, 0]
